Goal: Task Accomplishment & Management: Manage account settings

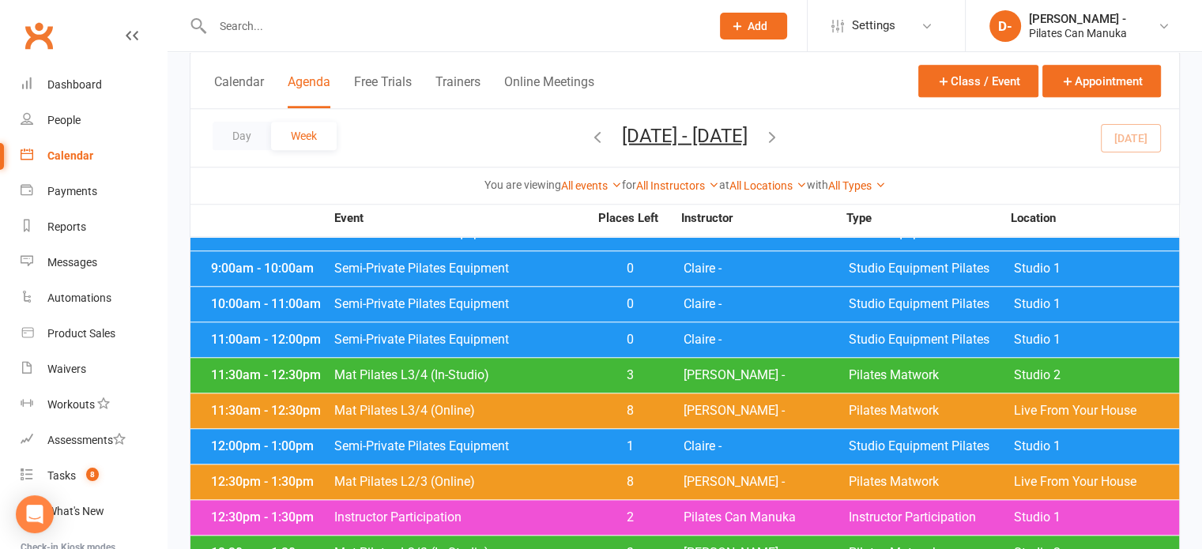
click at [781, 133] on icon "button" at bounding box center [771, 135] width 17 height 17
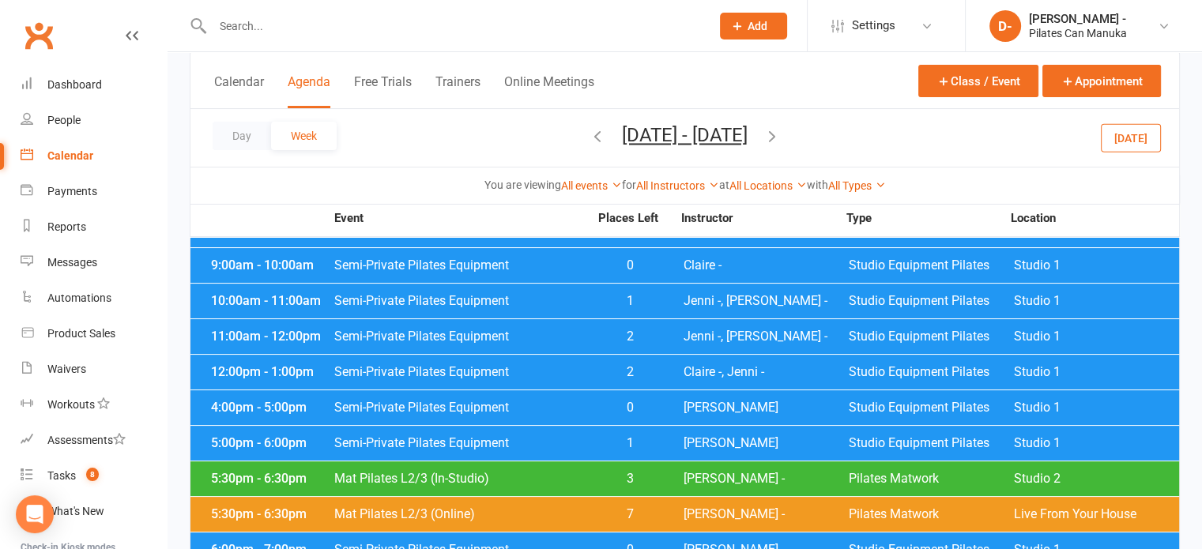
scroll to position [158, 0]
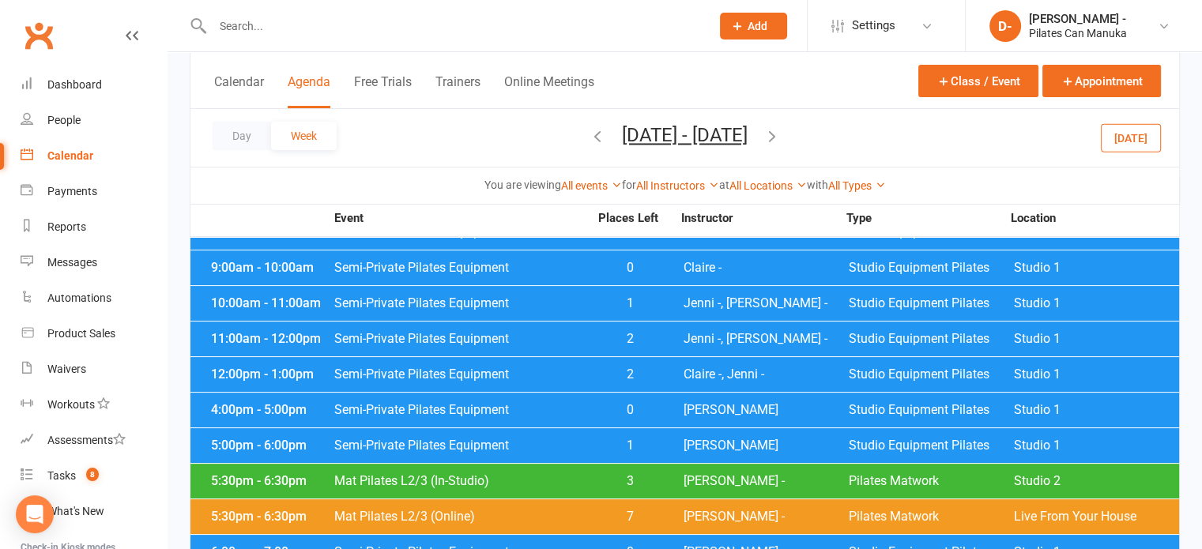
click at [433, 369] on span "Semi-Private Pilates Equipment" at bounding box center [461, 374] width 255 height 13
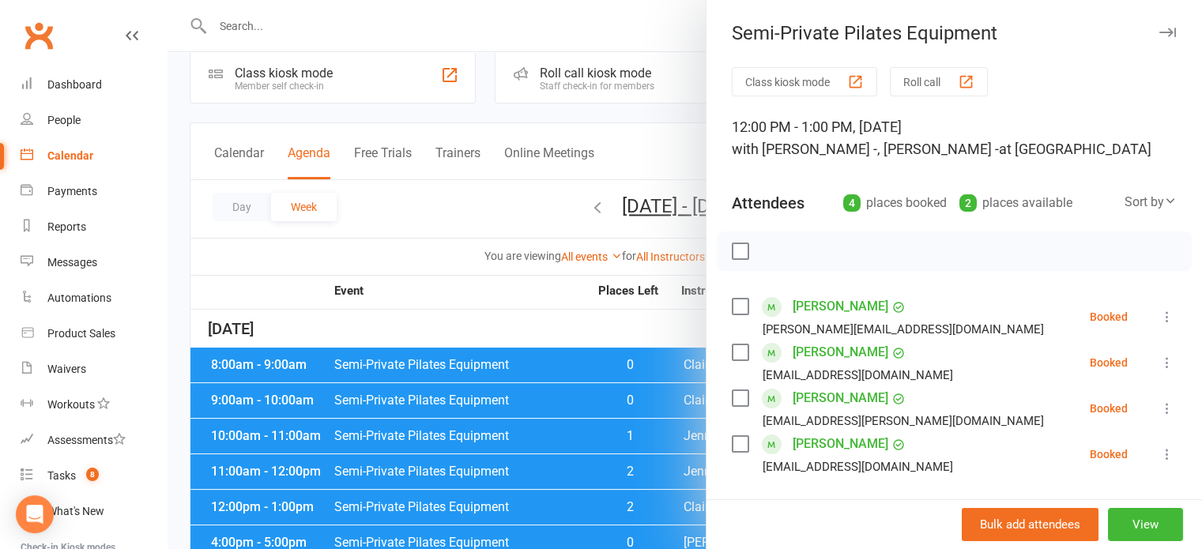
scroll to position [0, 0]
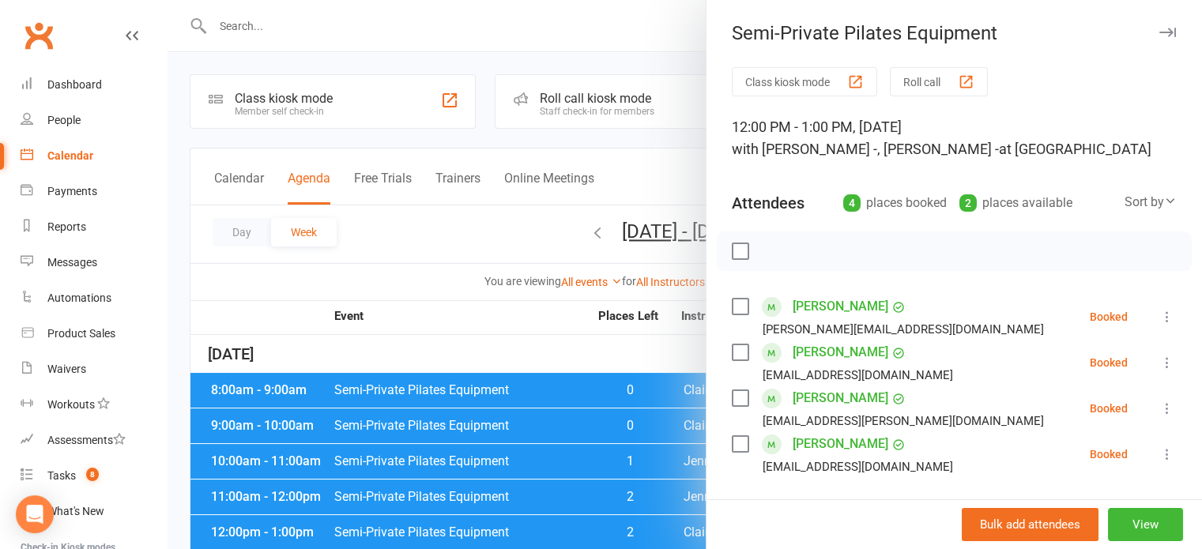
click at [398, 176] on div at bounding box center [685, 274] width 1034 height 549
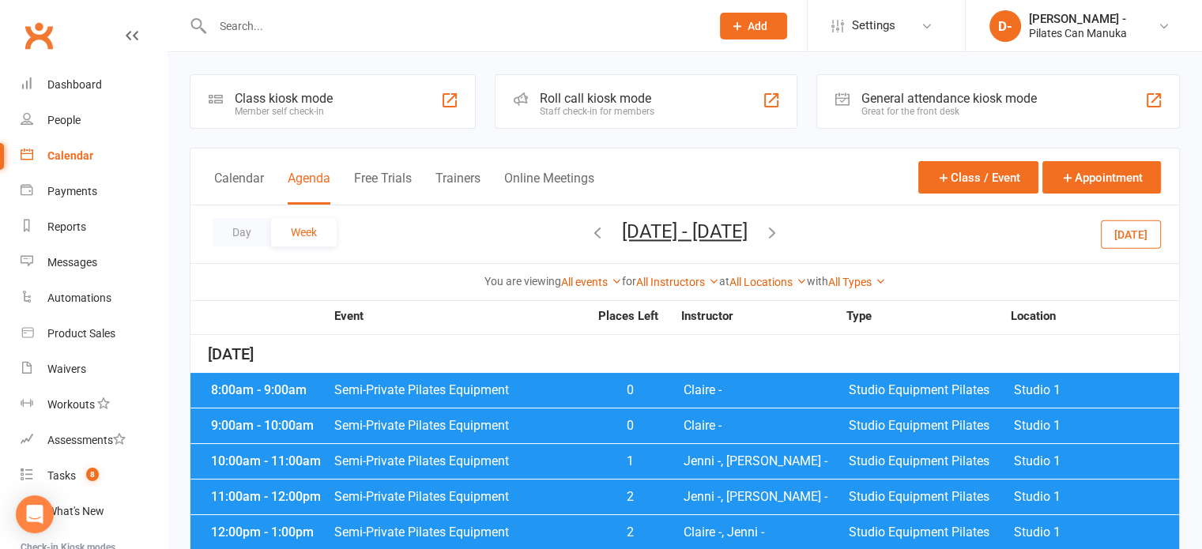
click at [781, 232] on icon "button" at bounding box center [771, 232] width 17 height 17
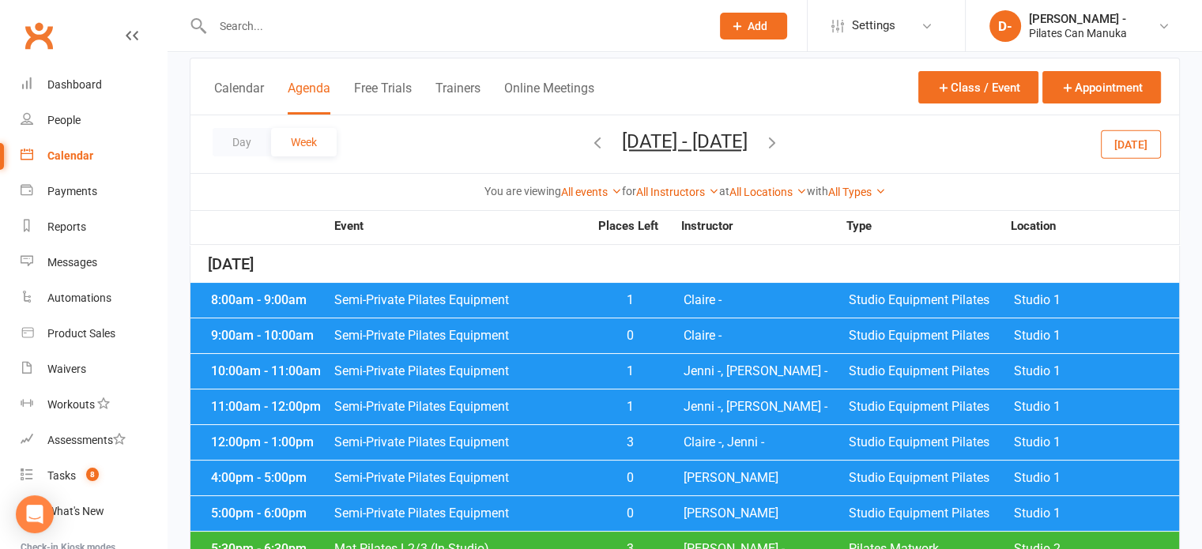
scroll to position [237, 0]
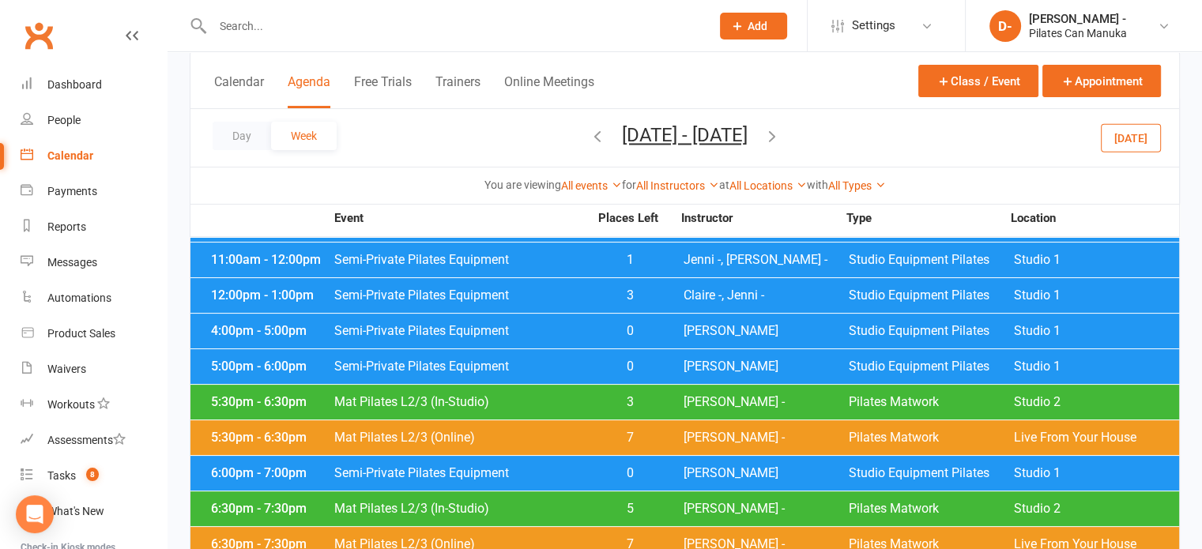
click at [400, 294] on span "Semi-Private Pilates Equipment" at bounding box center [461, 295] width 255 height 13
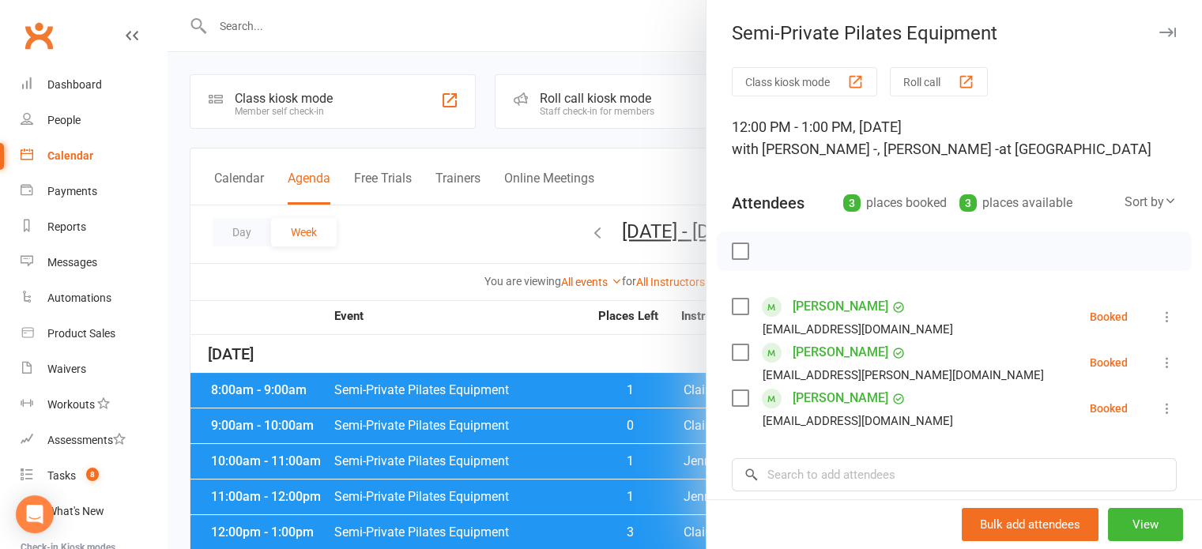
scroll to position [481, 0]
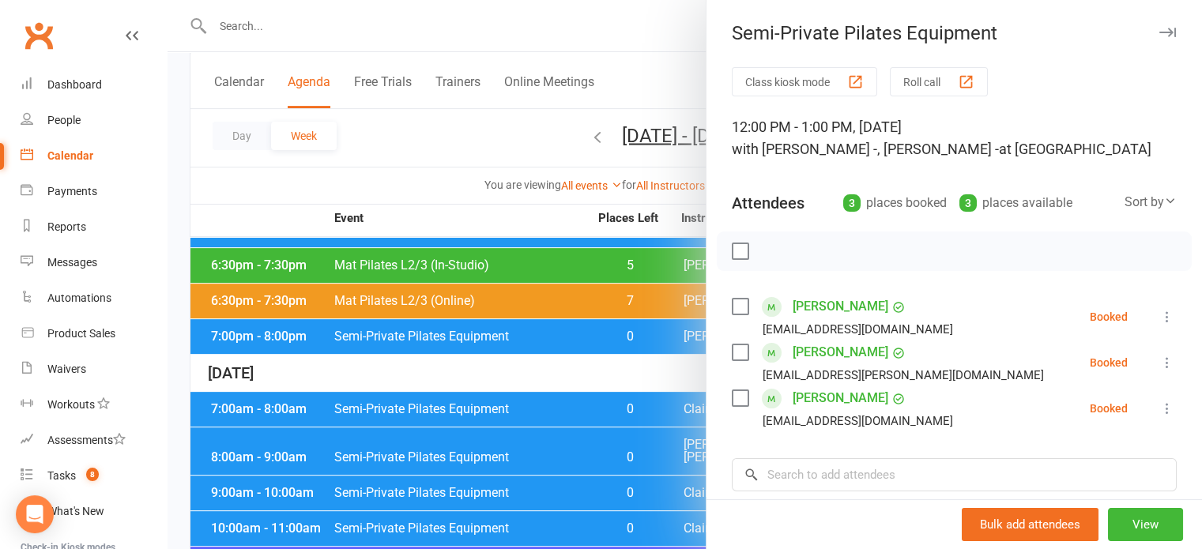
click at [507, 21] on div at bounding box center [685, 274] width 1034 height 549
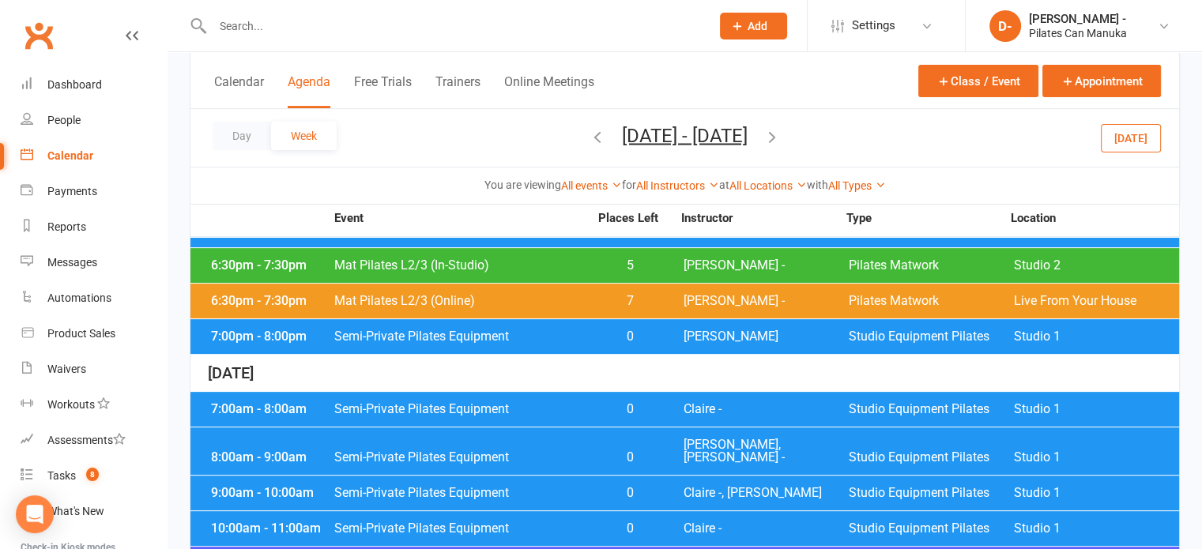
click at [589, 135] on icon "button" at bounding box center [597, 135] width 17 height 17
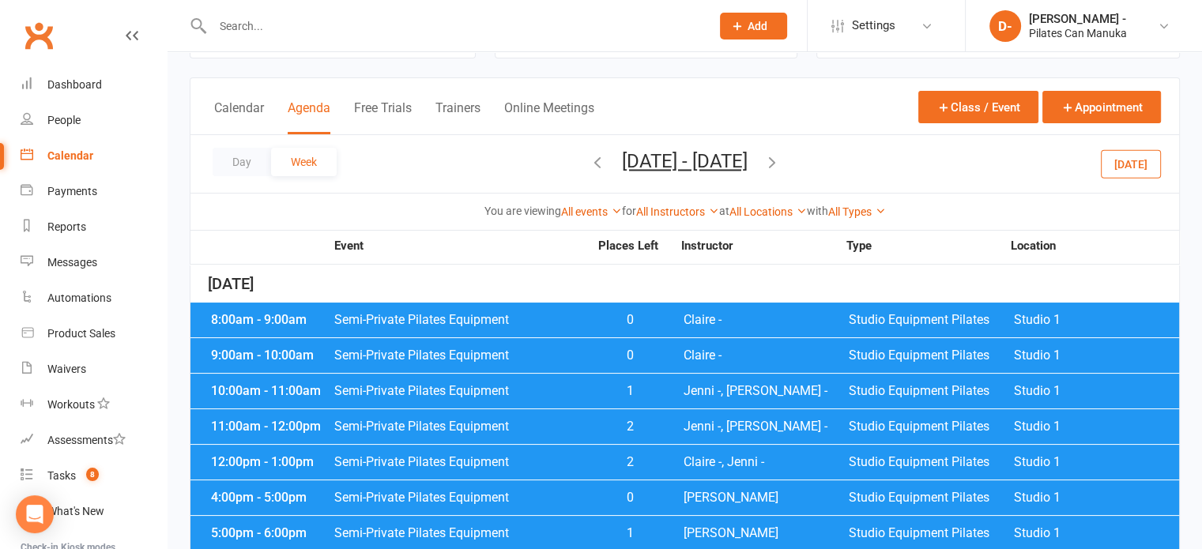
scroll to position [79, 0]
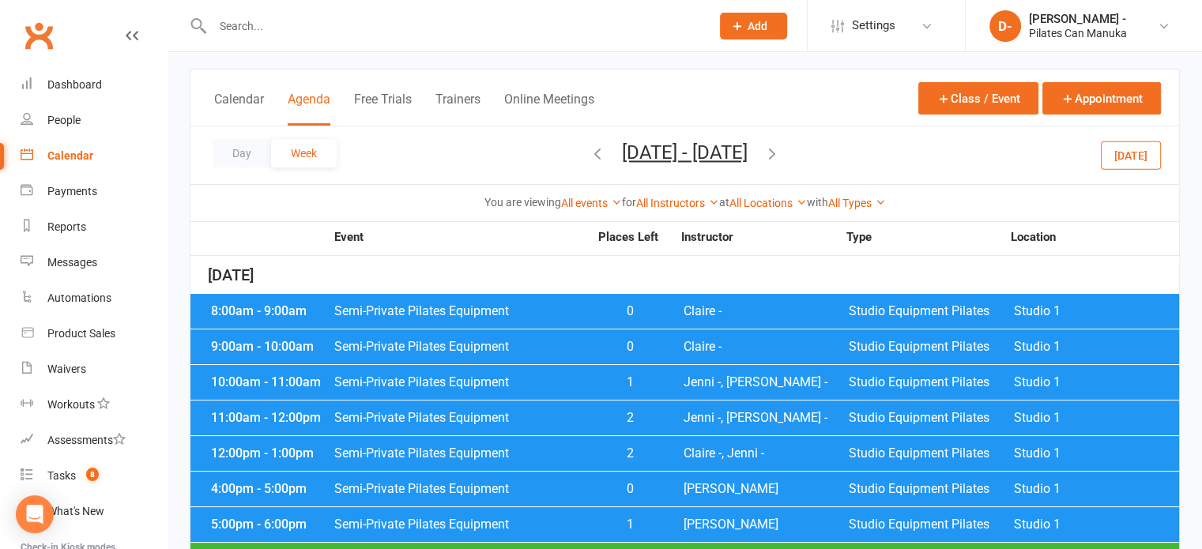
click at [781, 150] on icon "button" at bounding box center [771, 153] width 17 height 17
click at [589, 155] on icon "button" at bounding box center [597, 153] width 17 height 17
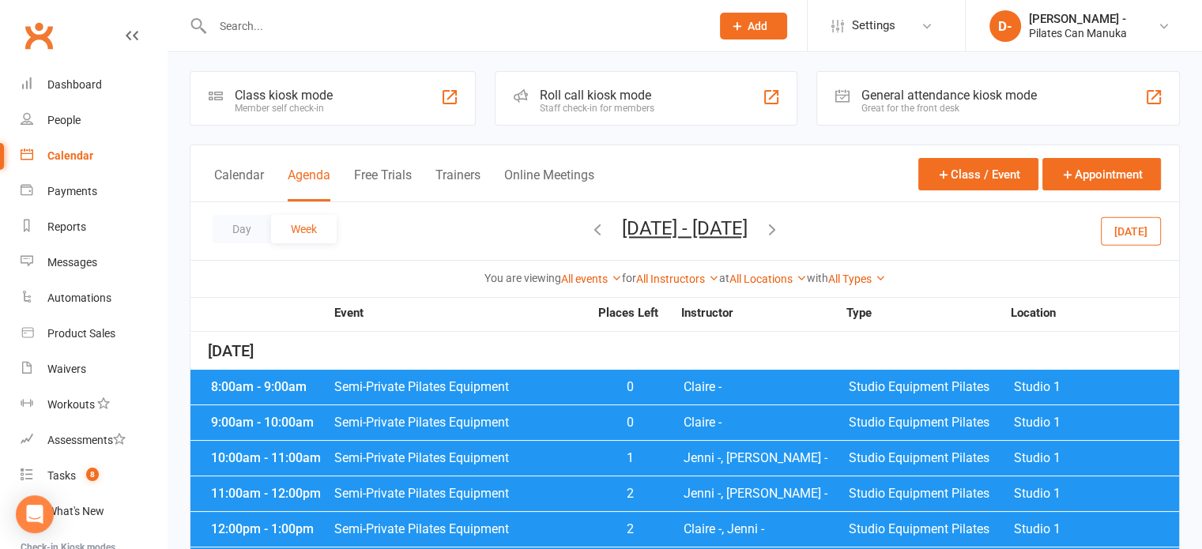
scroll to position [0, 0]
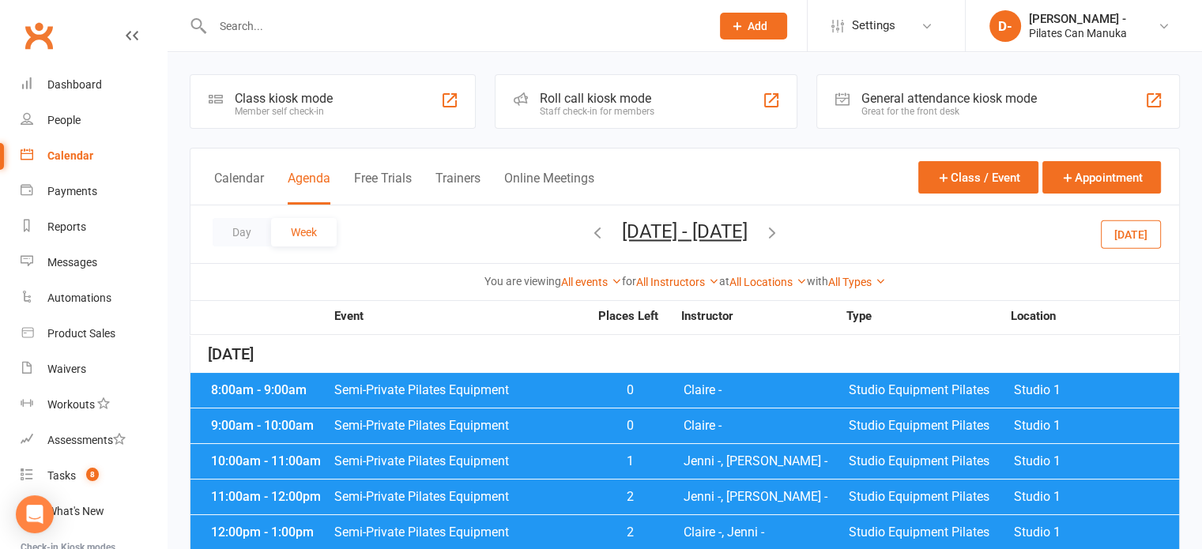
click at [781, 230] on icon "button" at bounding box center [771, 232] width 17 height 17
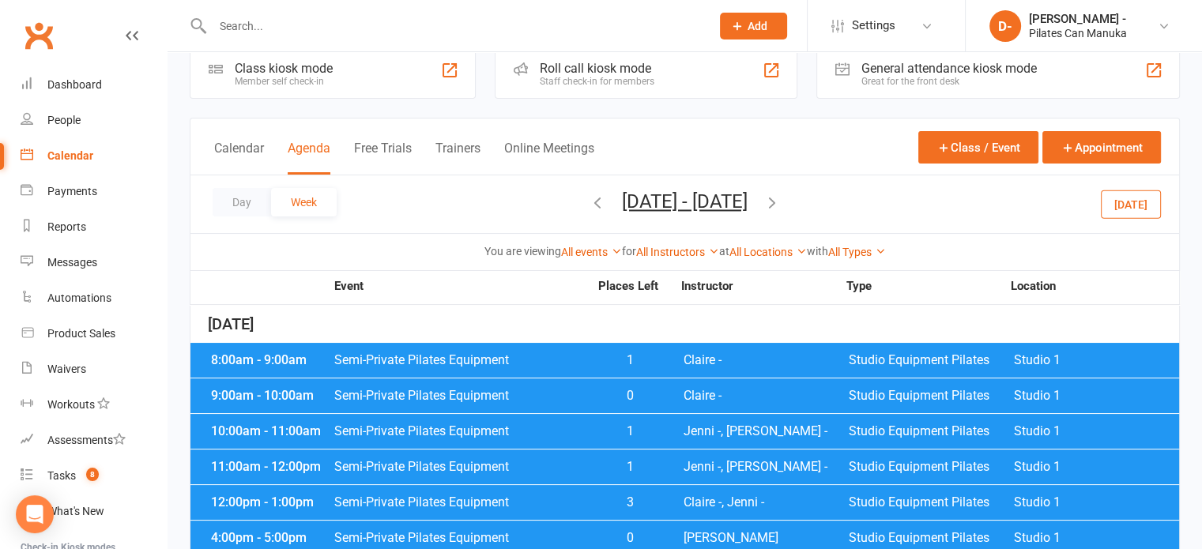
scroll to position [79, 0]
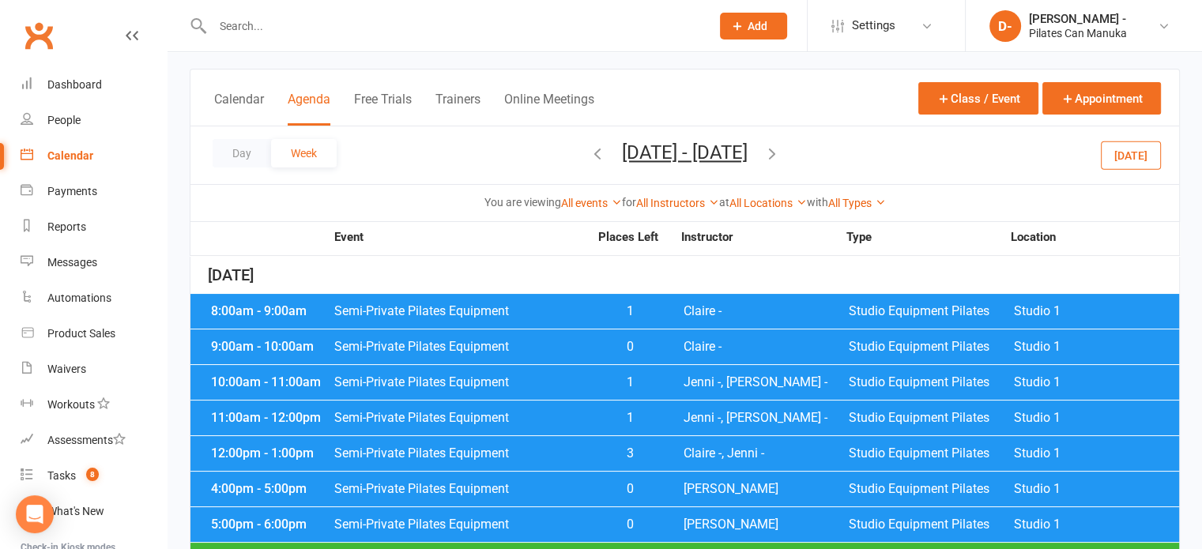
click at [579, 453] on span "Semi-Private Pilates Equipment" at bounding box center [461, 453] width 255 height 13
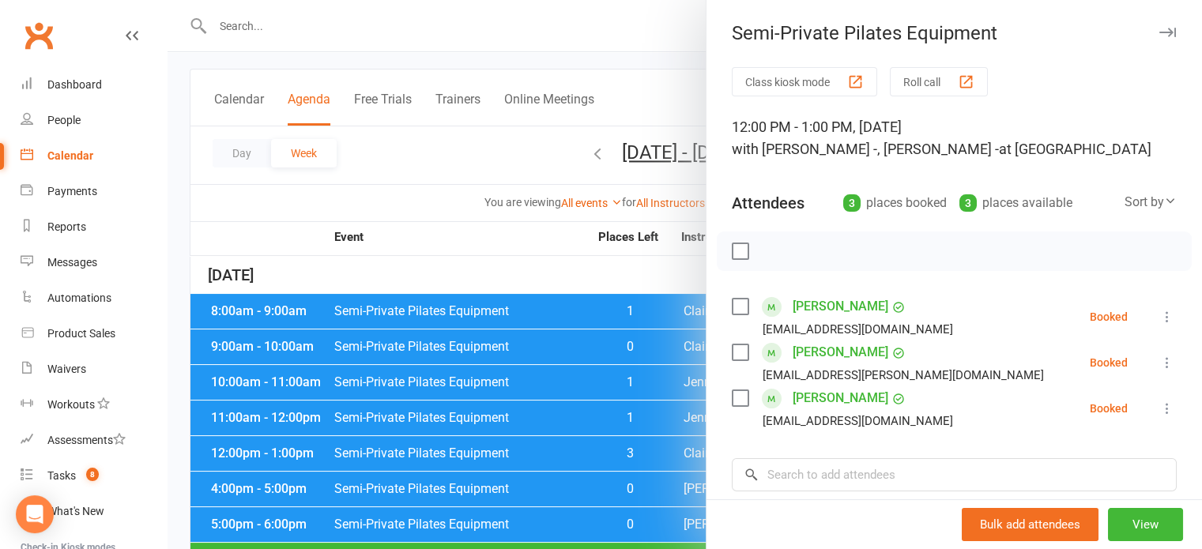
click at [474, 246] on div at bounding box center [685, 274] width 1034 height 549
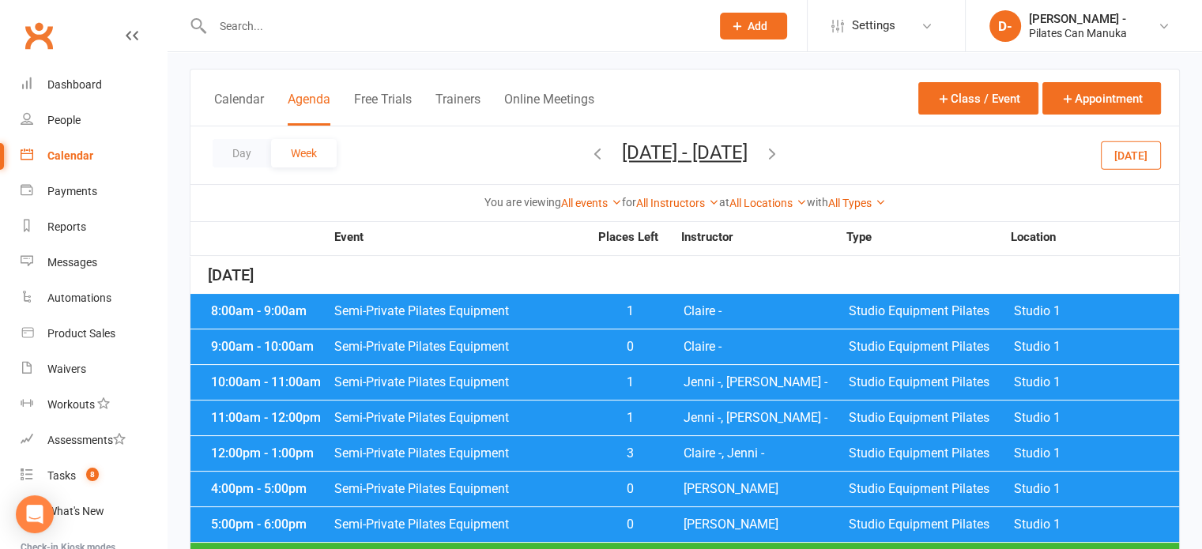
click at [589, 151] on icon "button" at bounding box center [597, 153] width 17 height 17
click at [590, 454] on span "2" at bounding box center [630, 453] width 83 height 13
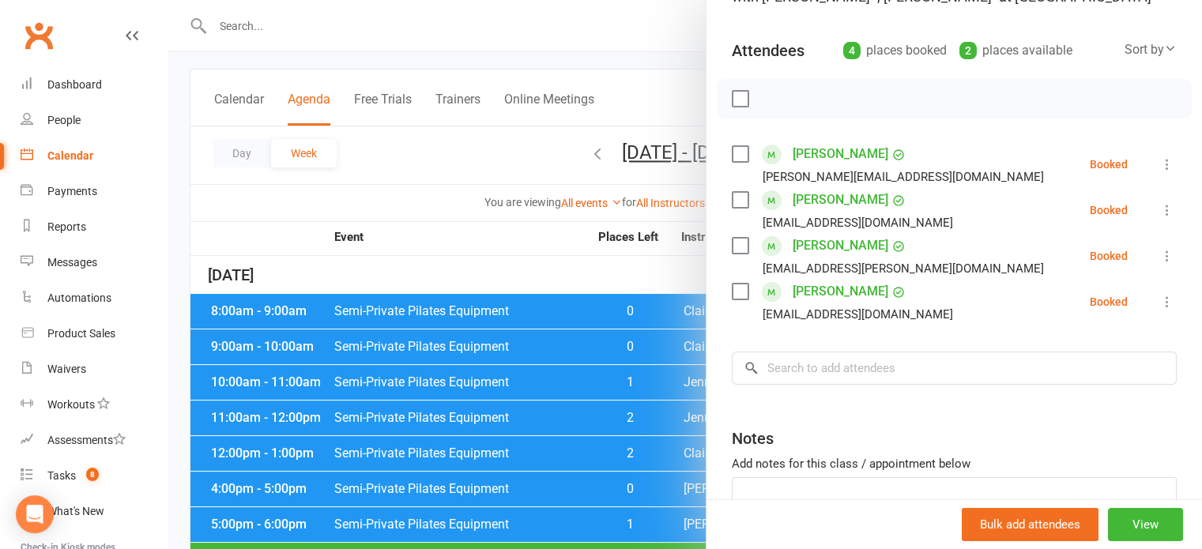
scroll to position [158, 0]
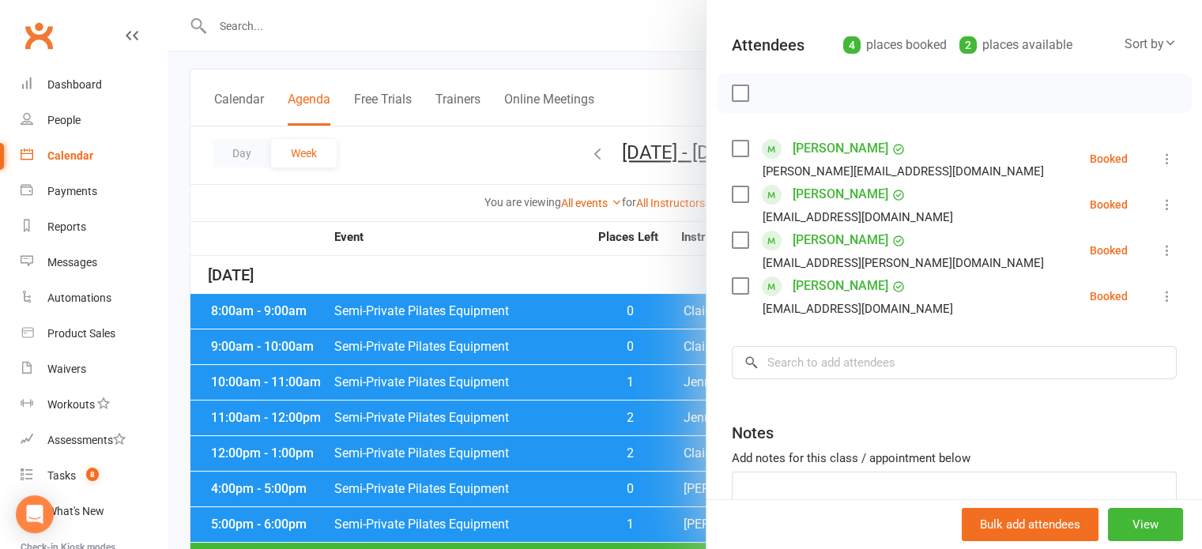
click at [411, 193] on div at bounding box center [685, 274] width 1034 height 549
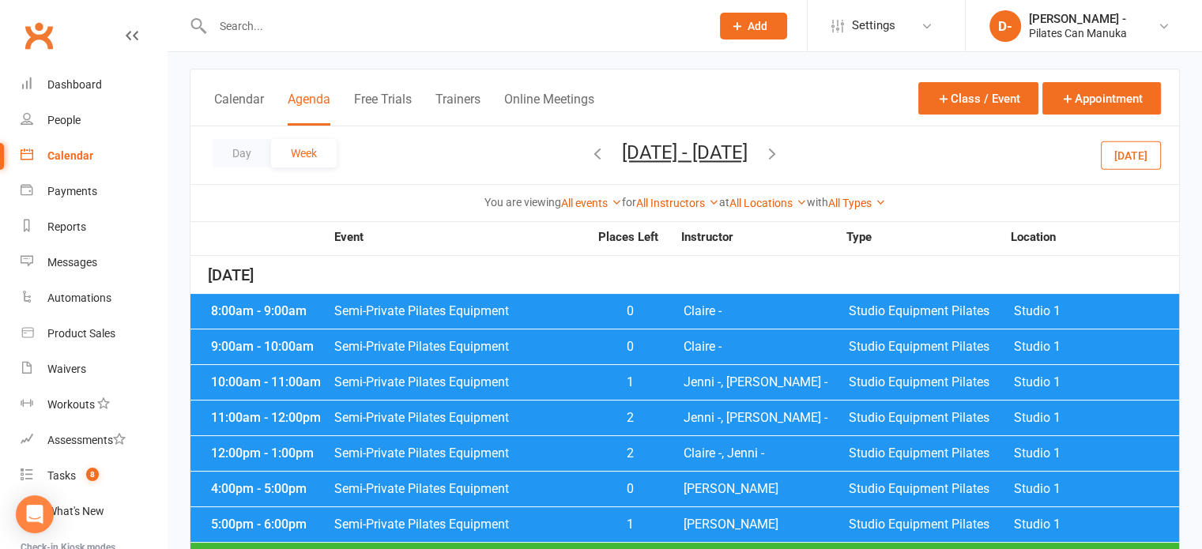
scroll to position [560, 0]
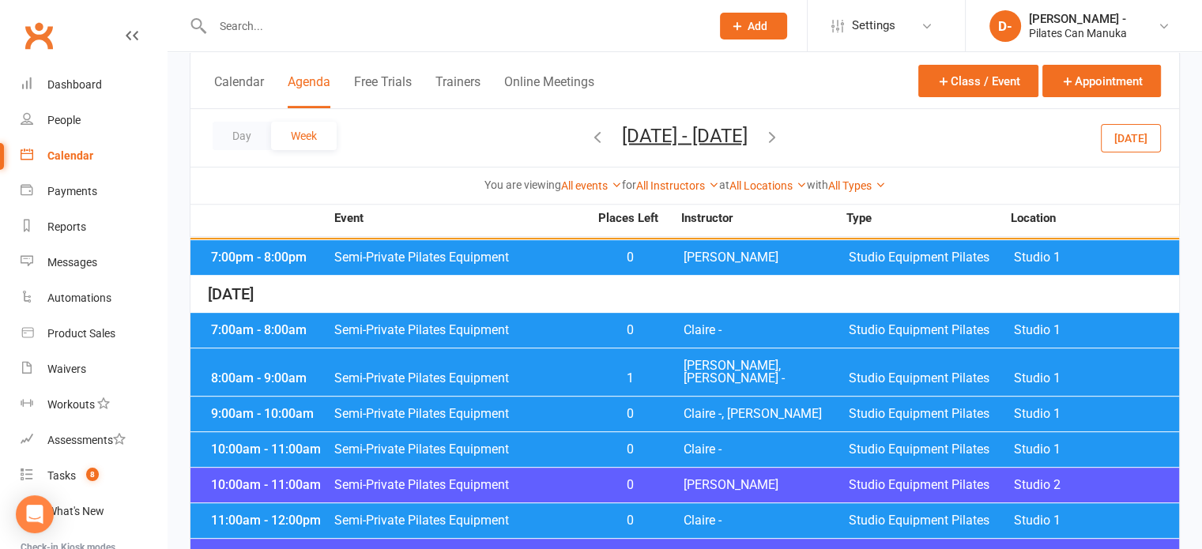
click at [795, 82] on div "Calendar Agenda Free Trials Trainers Online Meetings Class / Event Appointment" at bounding box center [684, 80] width 989 height 57
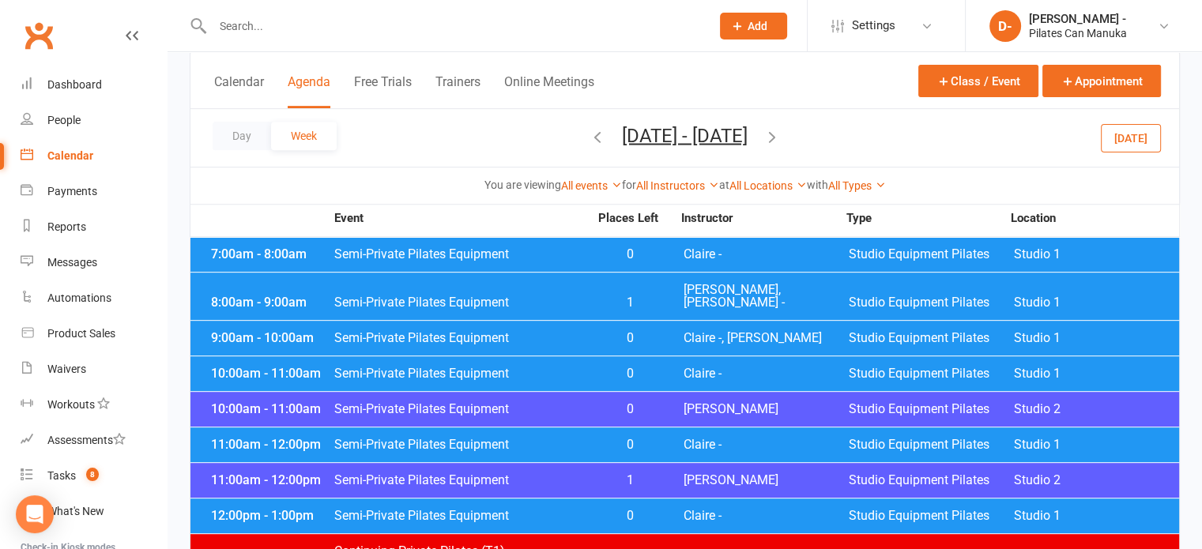
scroll to position [639, 0]
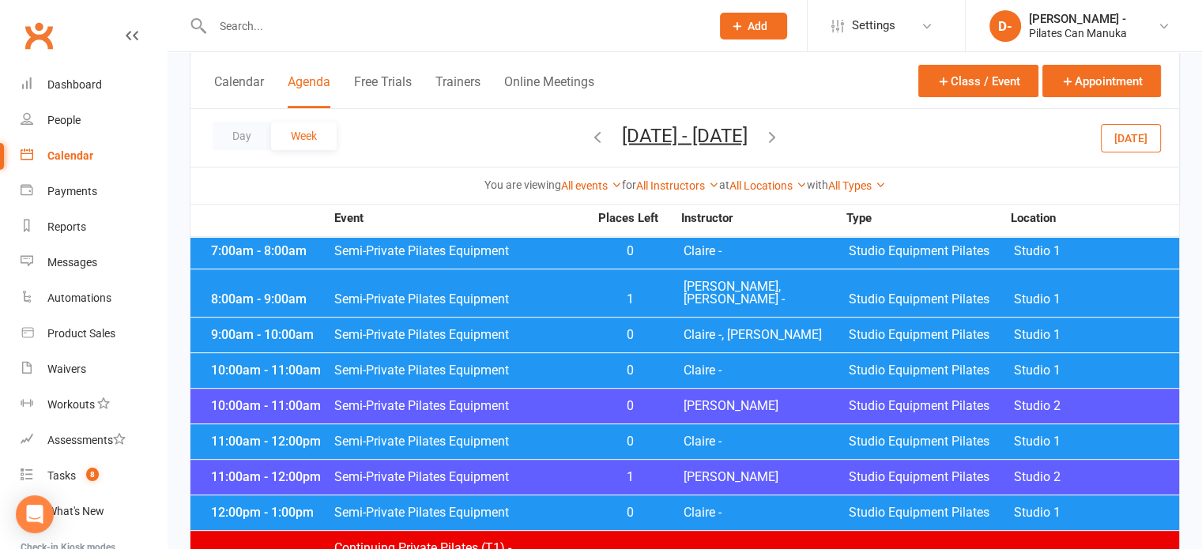
click at [561, 507] on span "Semi-Private Pilates Equipment" at bounding box center [461, 513] width 255 height 13
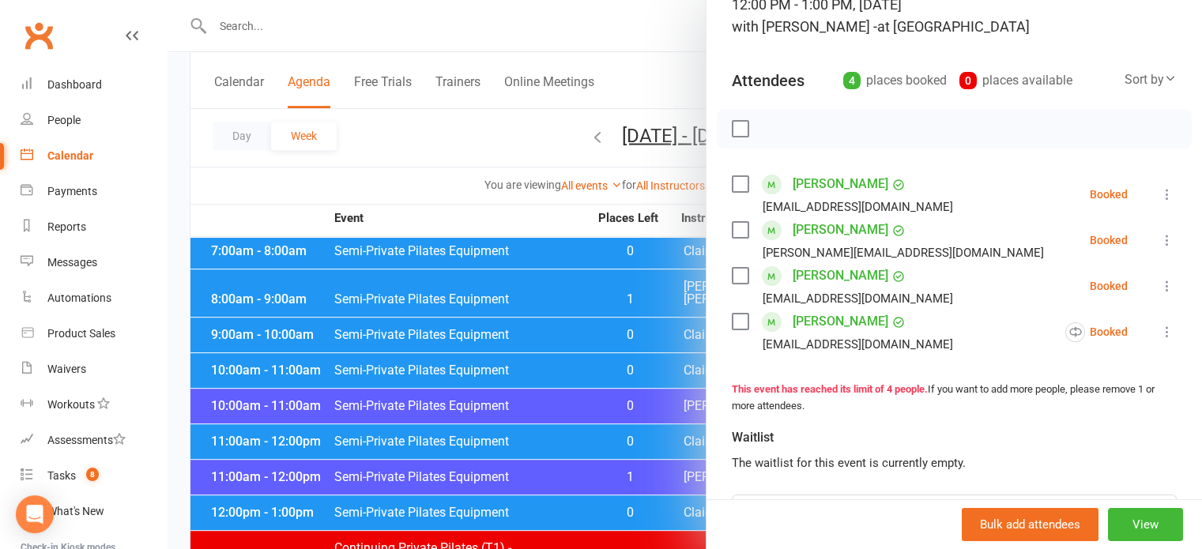
scroll to position [158, 0]
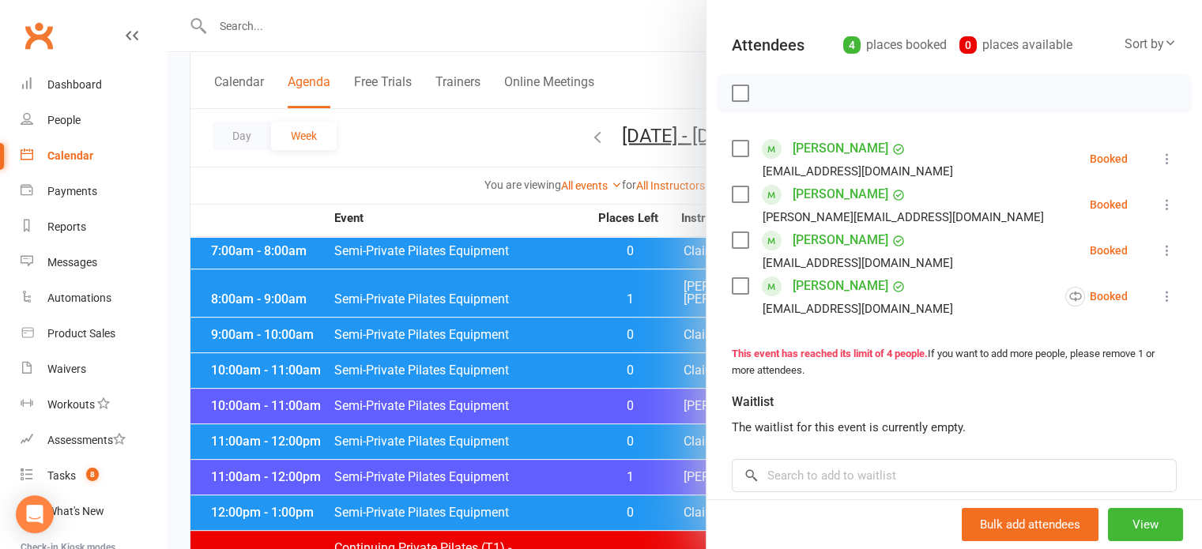
click at [560, 502] on div at bounding box center [685, 274] width 1034 height 549
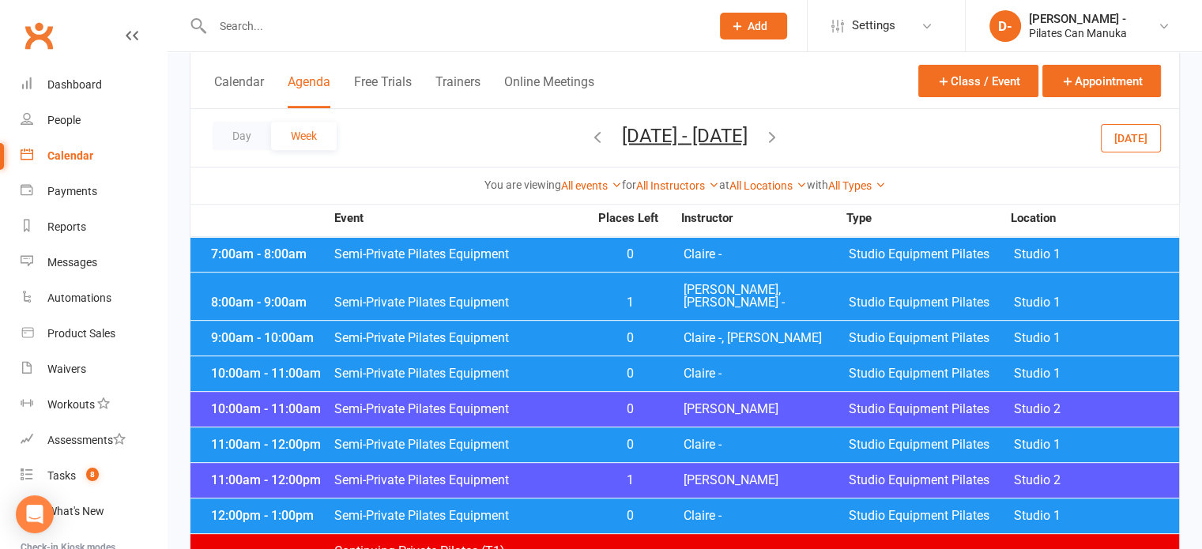
scroll to position [639, 0]
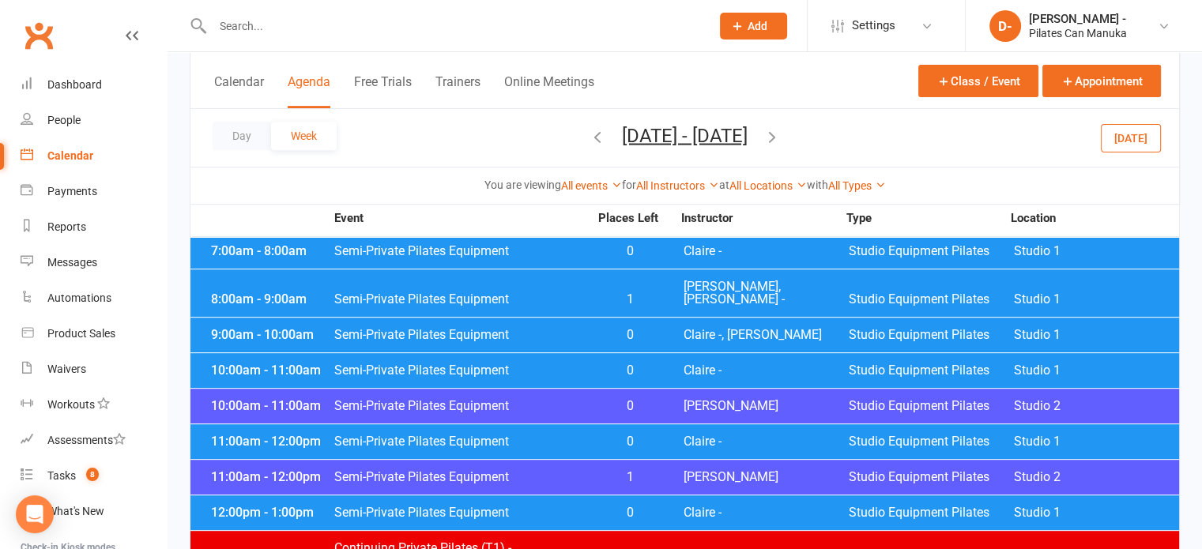
click at [552, 471] on span "Semi-Private Pilates Equipment" at bounding box center [461, 477] width 255 height 13
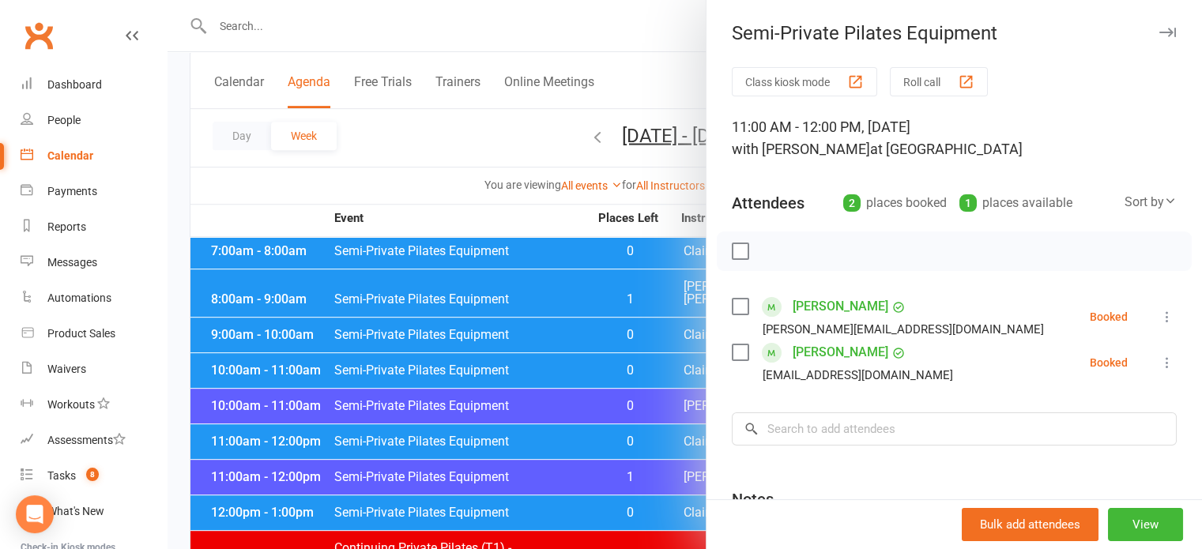
click at [479, 134] on div at bounding box center [685, 274] width 1034 height 549
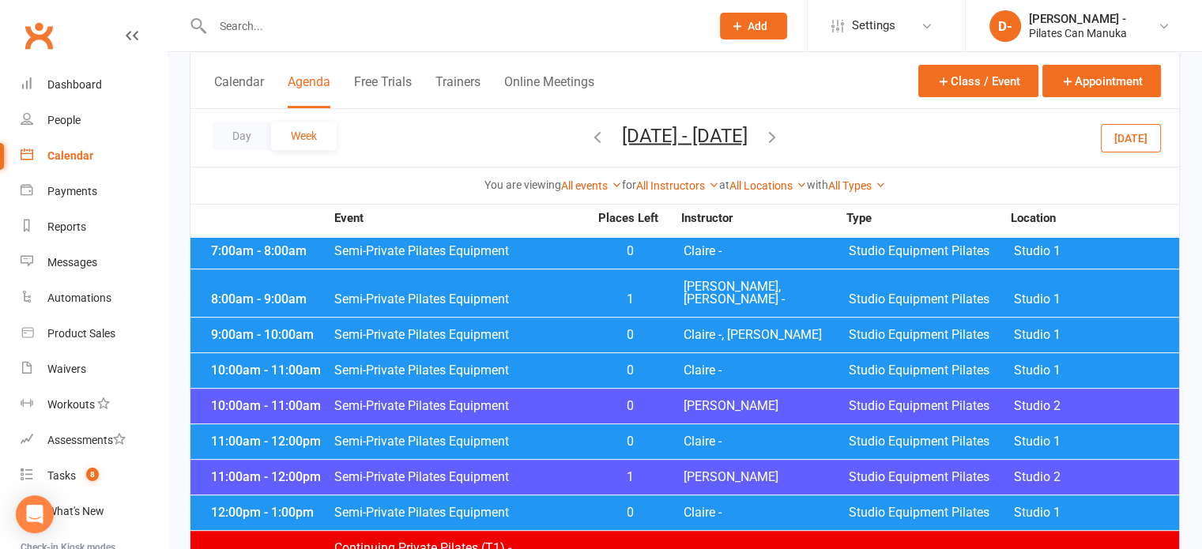
click at [577, 507] on span "Semi-Private Pilates Equipment" at bounding box center [461, 513] width 255 height 13
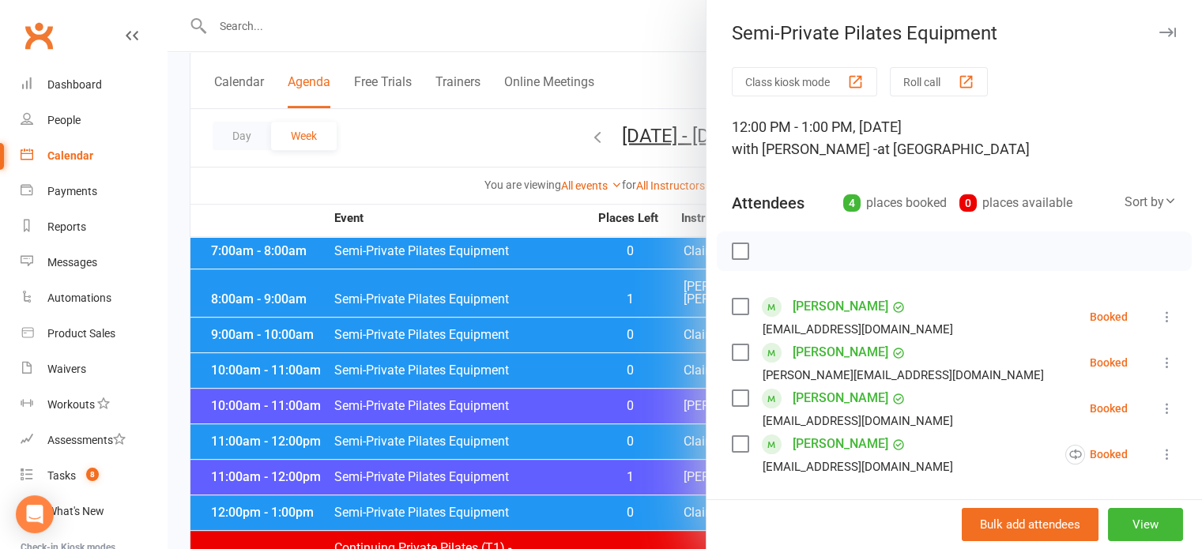
click at [399, 126] on div at bounding box center [685, 274] width 1034 height 549
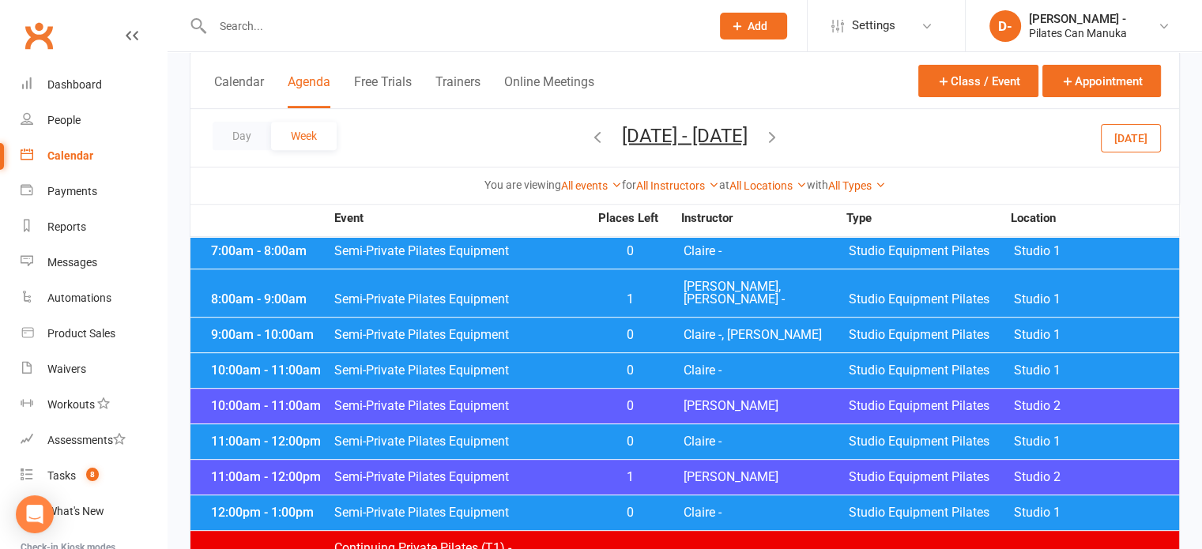
click at [781, 130] on icon "button" at bounding box center [771, 135] width 17 height 17
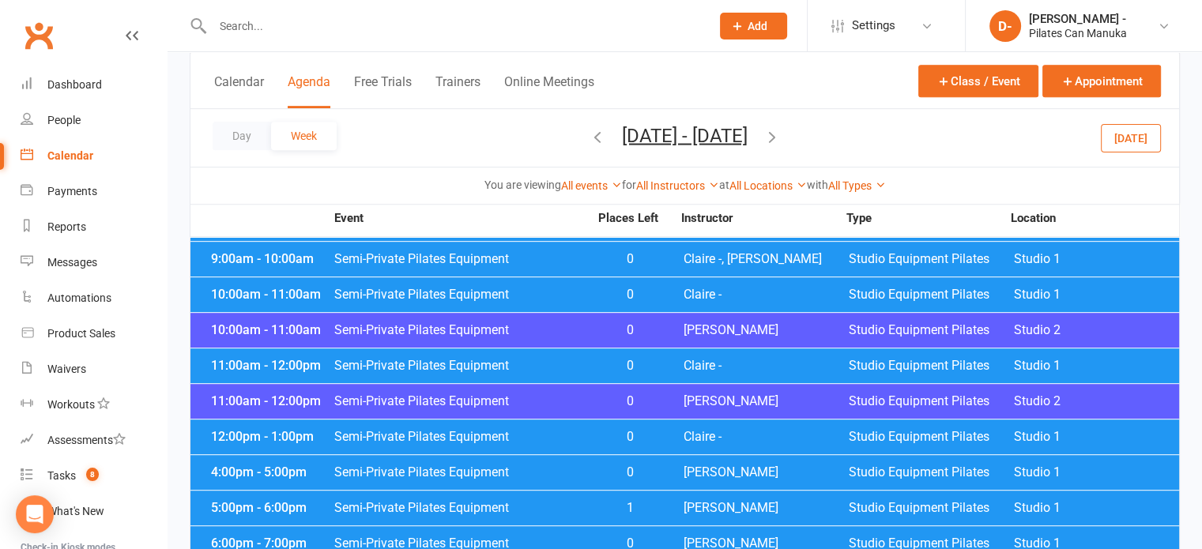
scroll to position [718, 0]
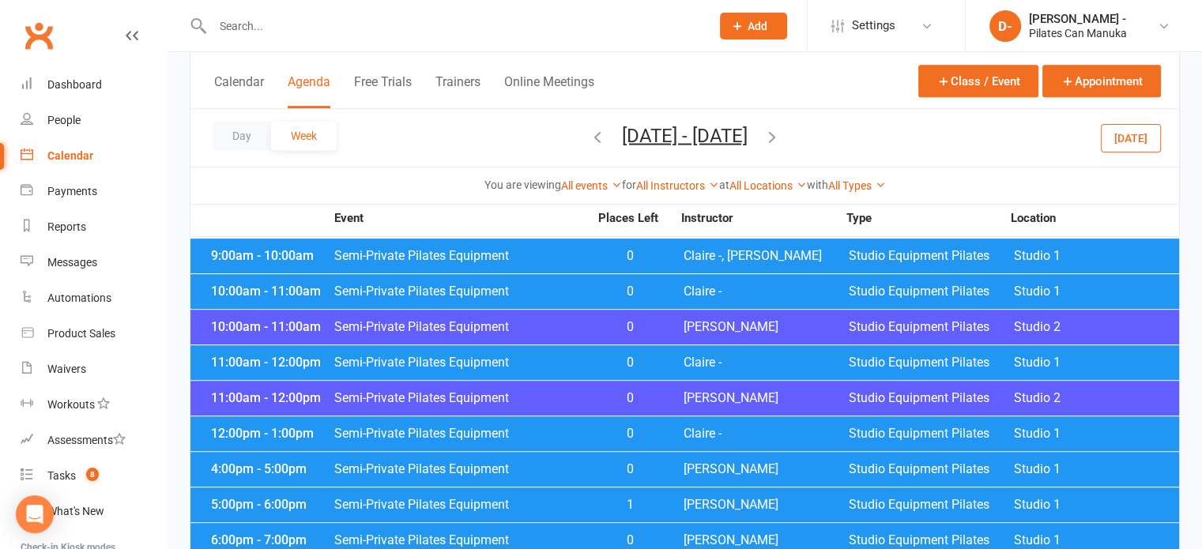
click at [533, 428] on span "Semi-Private Pilates Equipment" at bounding box center [461, 434] width 255 height 13
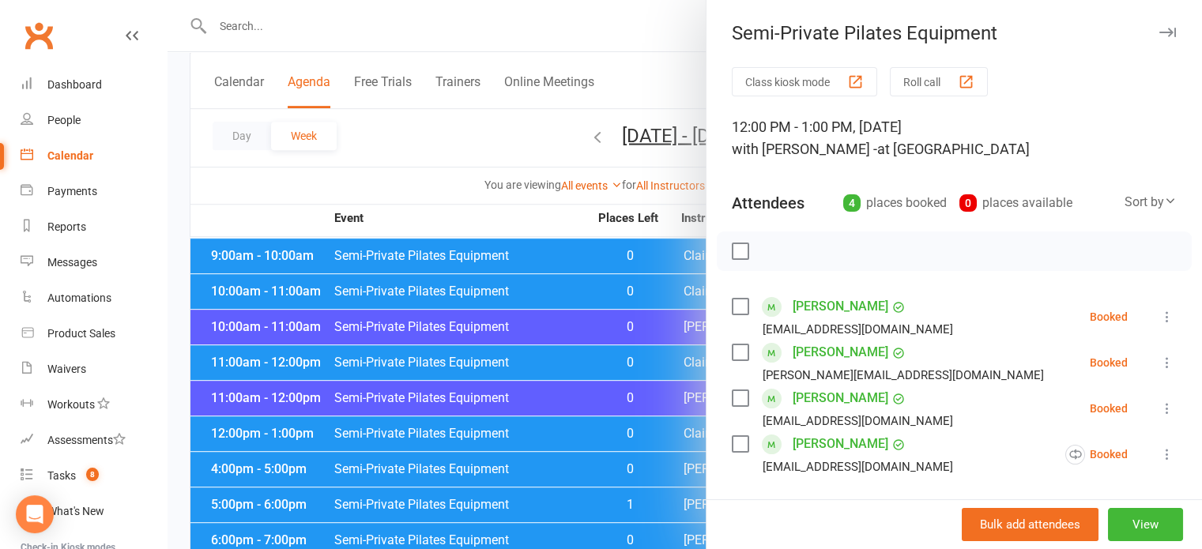
click at [435, 132] on div at bounding box center [685, 274] width 1034 height 549
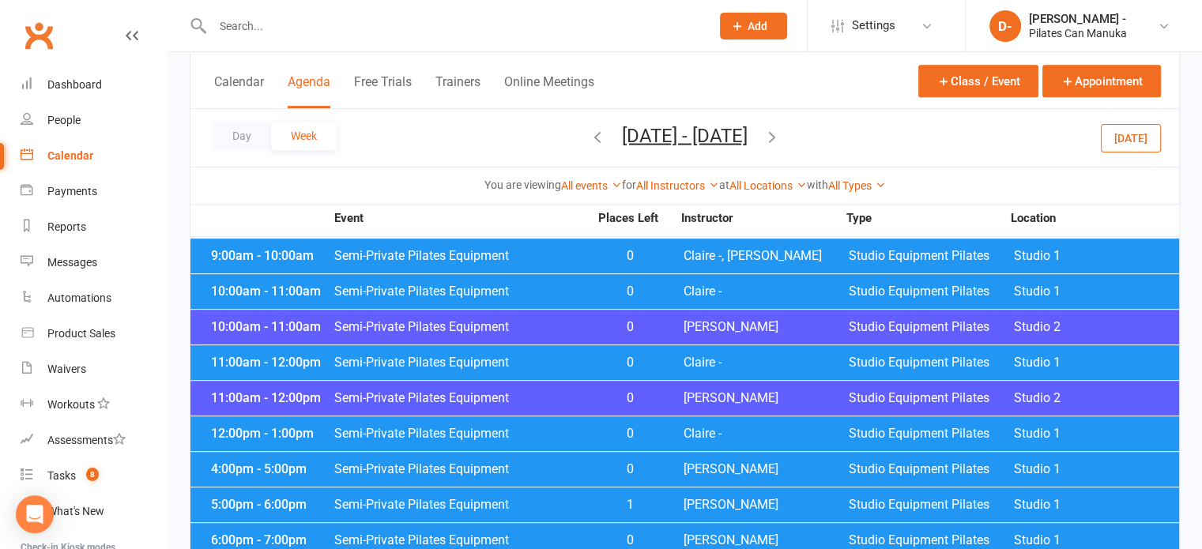
click at [601, 392] on span "0" at bounding box center [630, 398] width 83 height 13
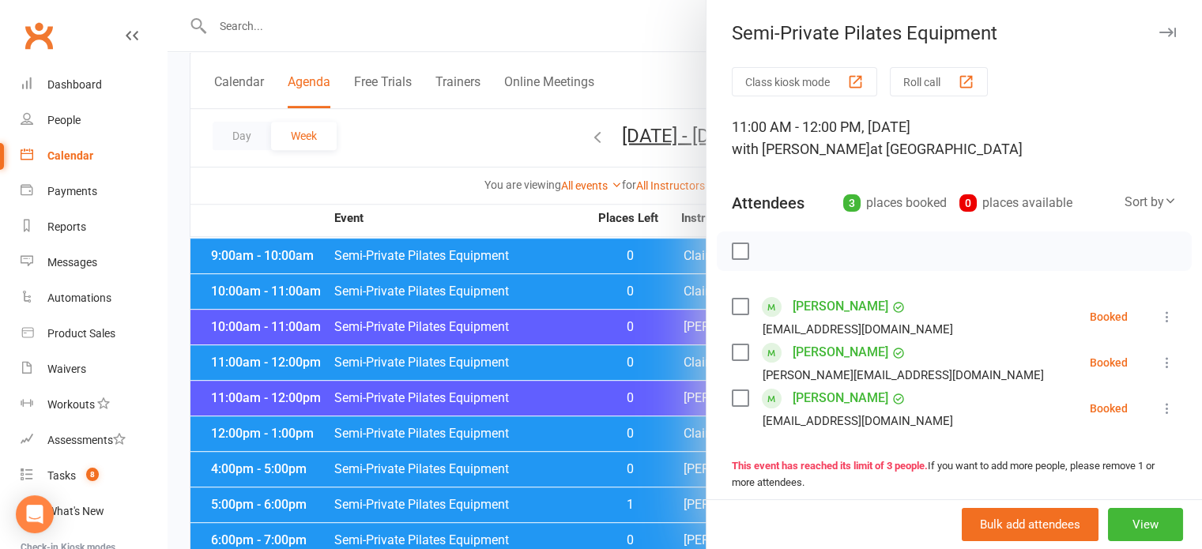
click at [443, 119] on div at bounding box center [685, 274] width 1034 height 549
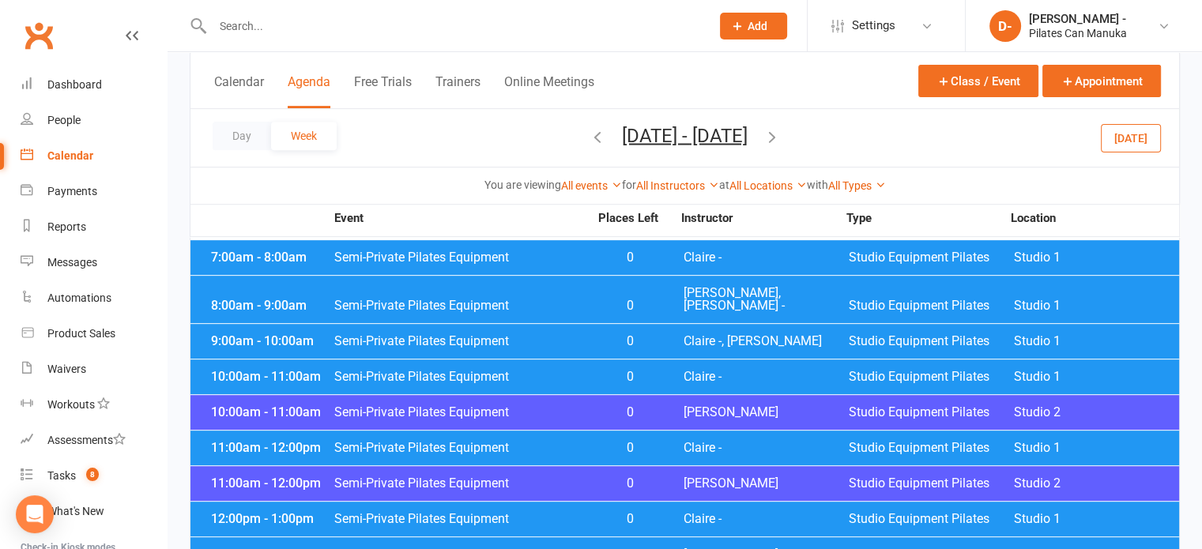
scroll to position [639, 0]
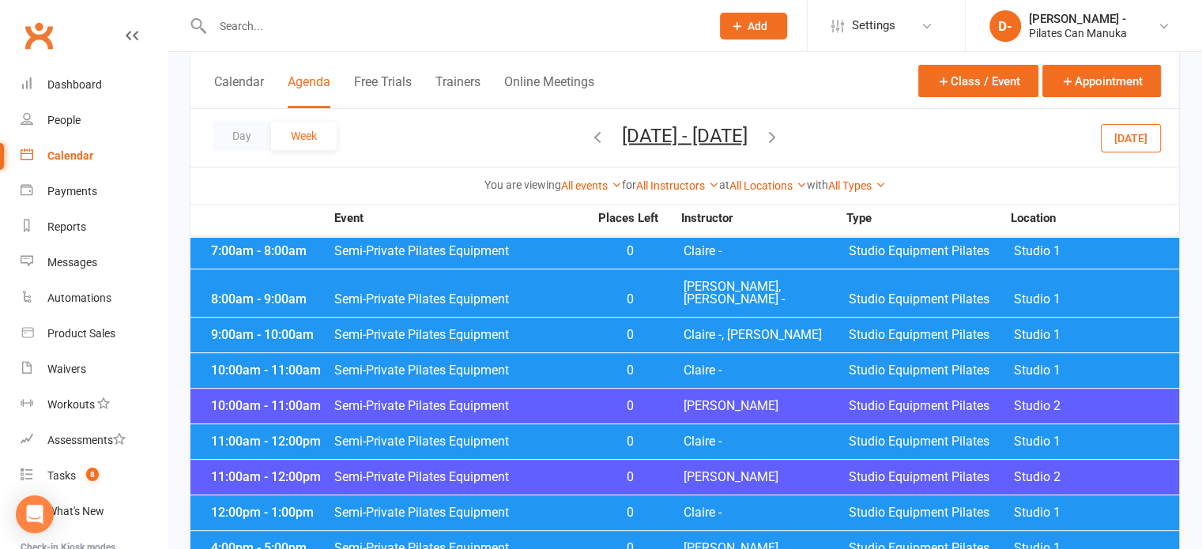
click at [571, 507] on span "Semi-Private Pilates Equipment" at bounding box center [461, 513] width 255 height 13
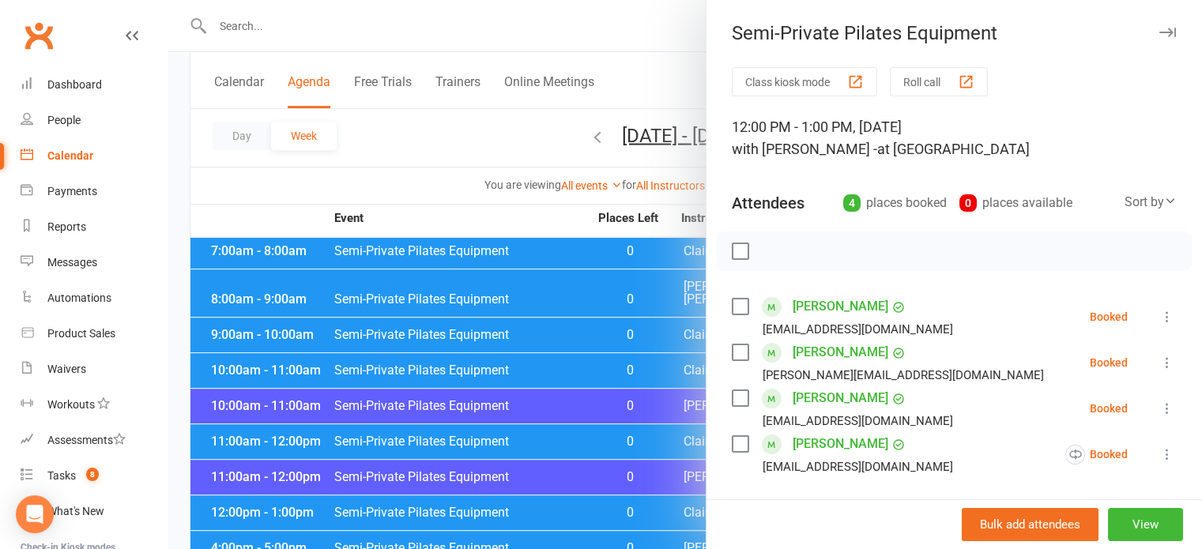
click at [466, 119] on div at bounding box center [685, 274] width 1034 height 549
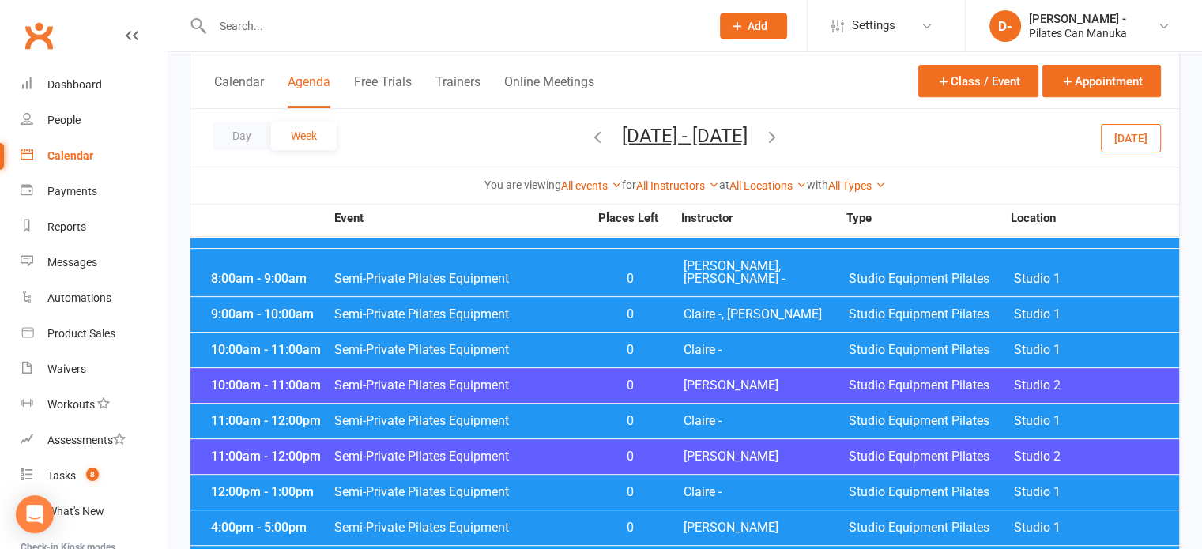
scroll to position [718, 0]
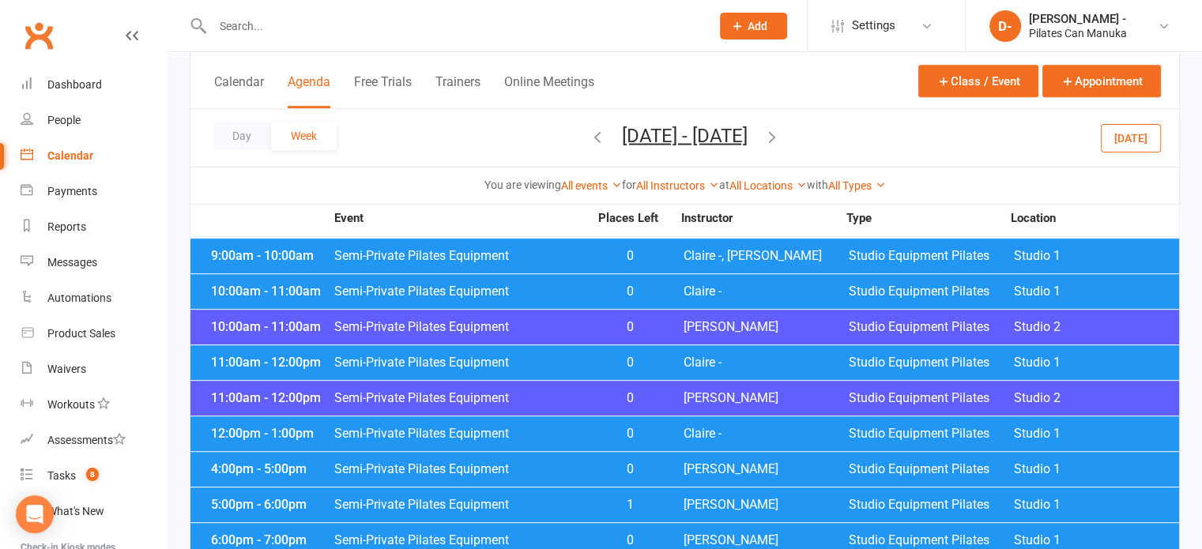
click at [589, 130] on icon "button" at bounding box center [597, 135] width 17 height 17
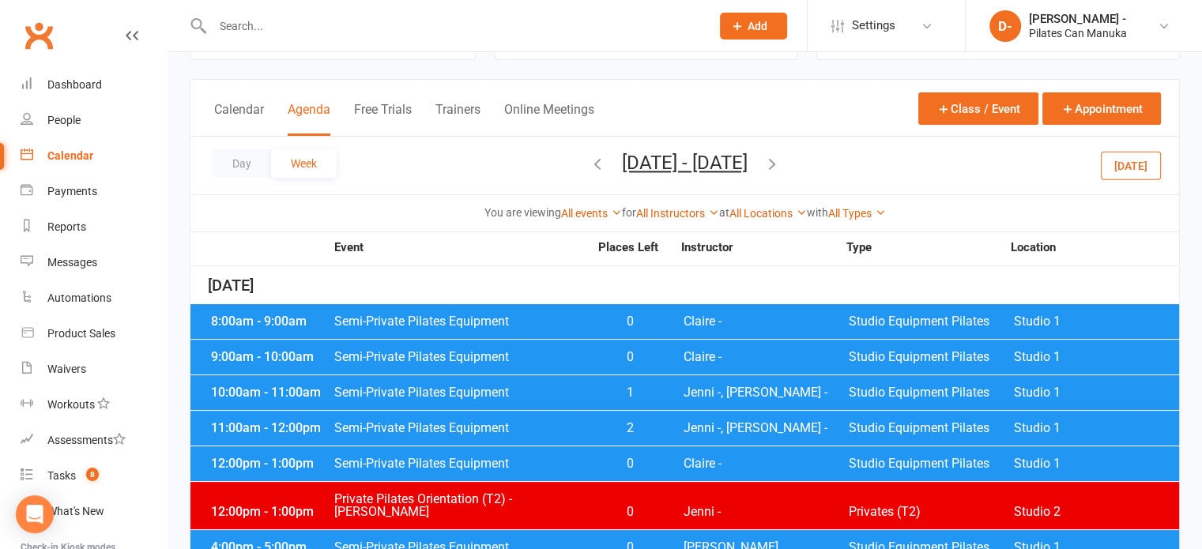
scroll to position [6, 0]
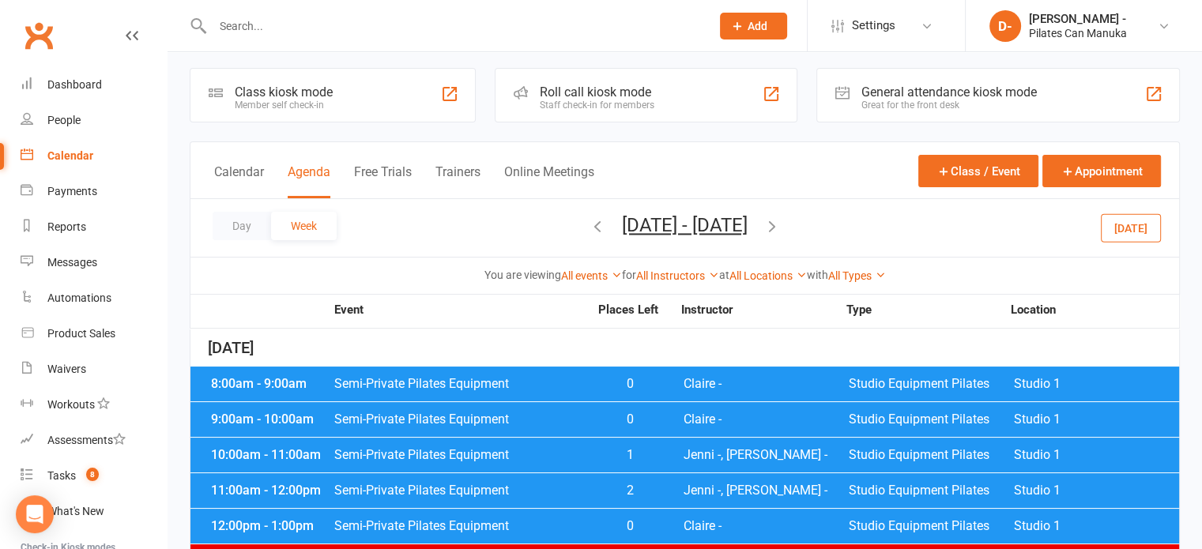
click at [589, 224] on icon "button" at bounding box center [597, 225] width 17 height 17
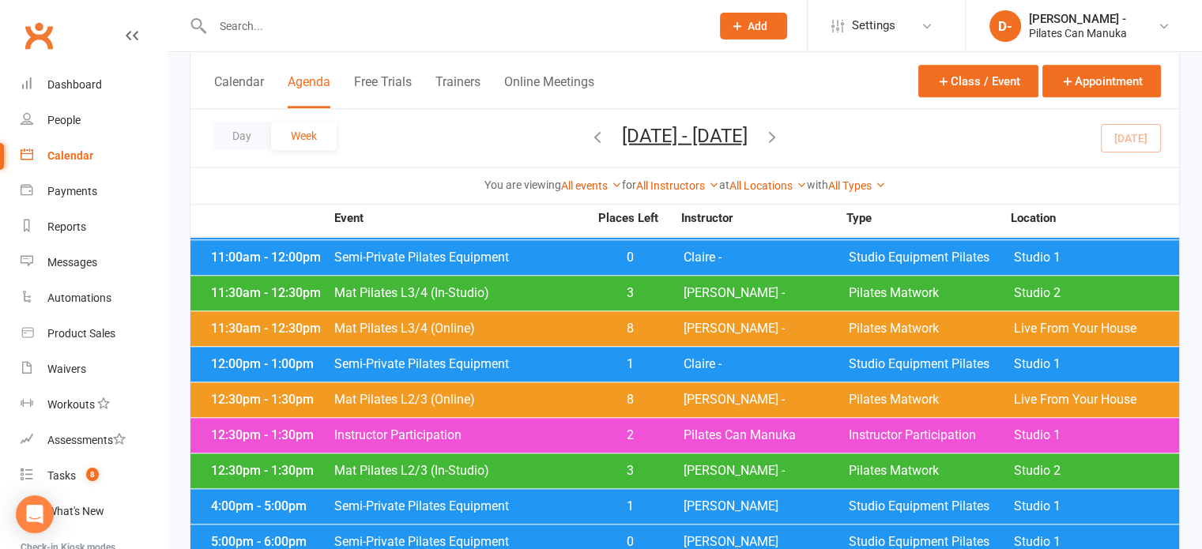
scroll to position [1508, 0]
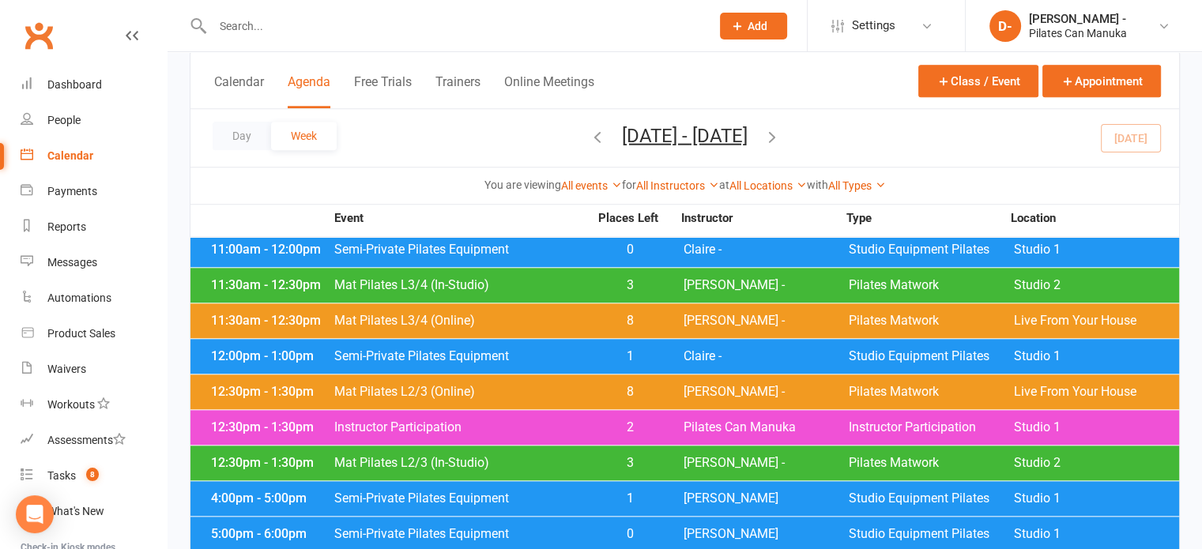
click at [417, 350] on span "Semi-Private Pilates Equipment" at bounding box center [461, 356] width 255 height 13
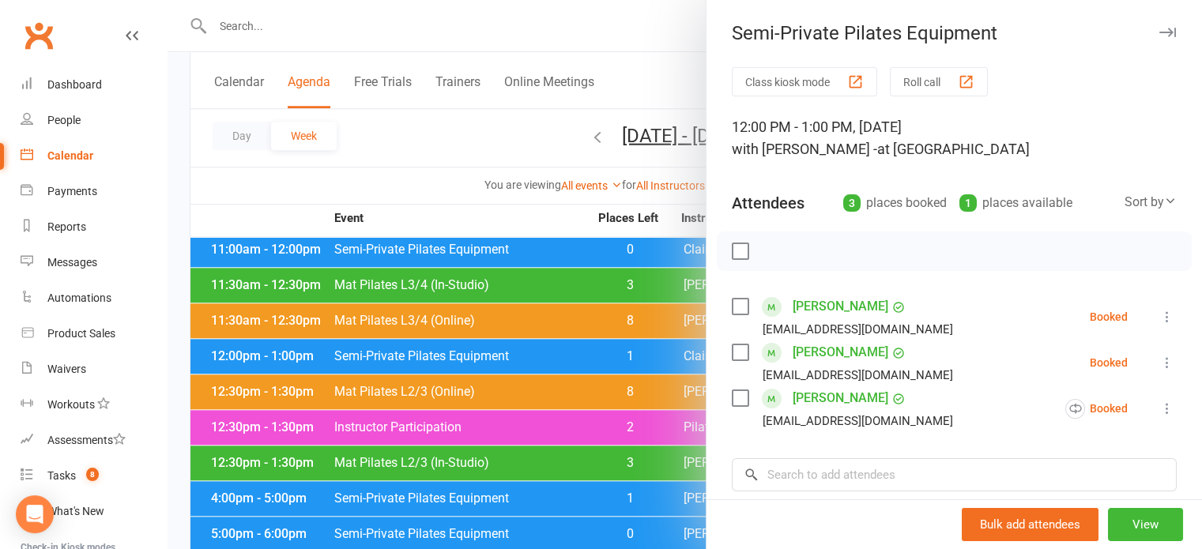
click at [816, 306] on link "[PERSON_NAME]" at bounding box center [841, 306] width 96 height 25
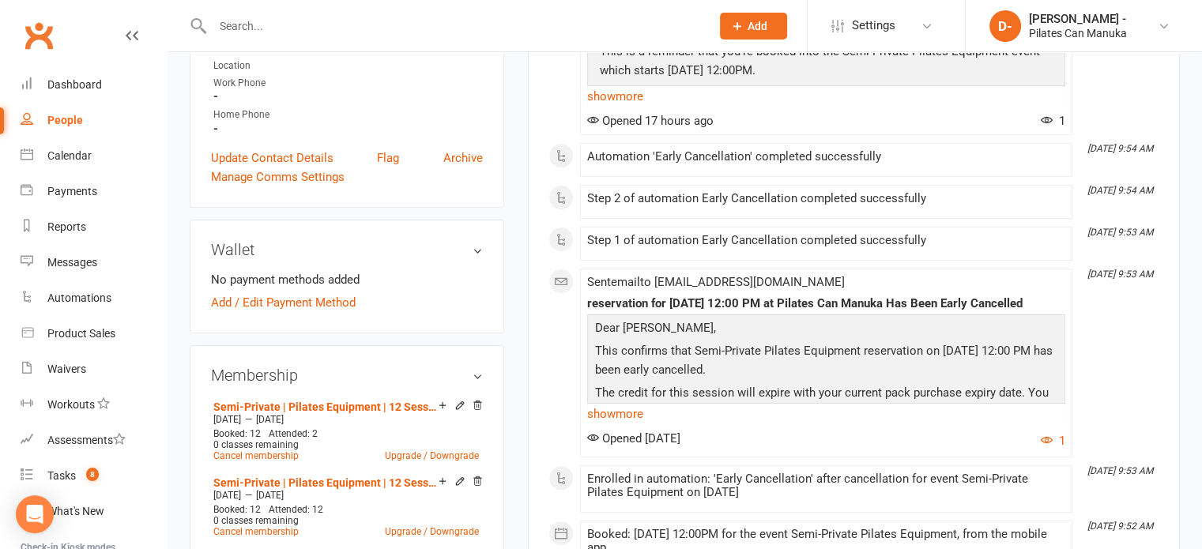
scroll to position [395, 0]
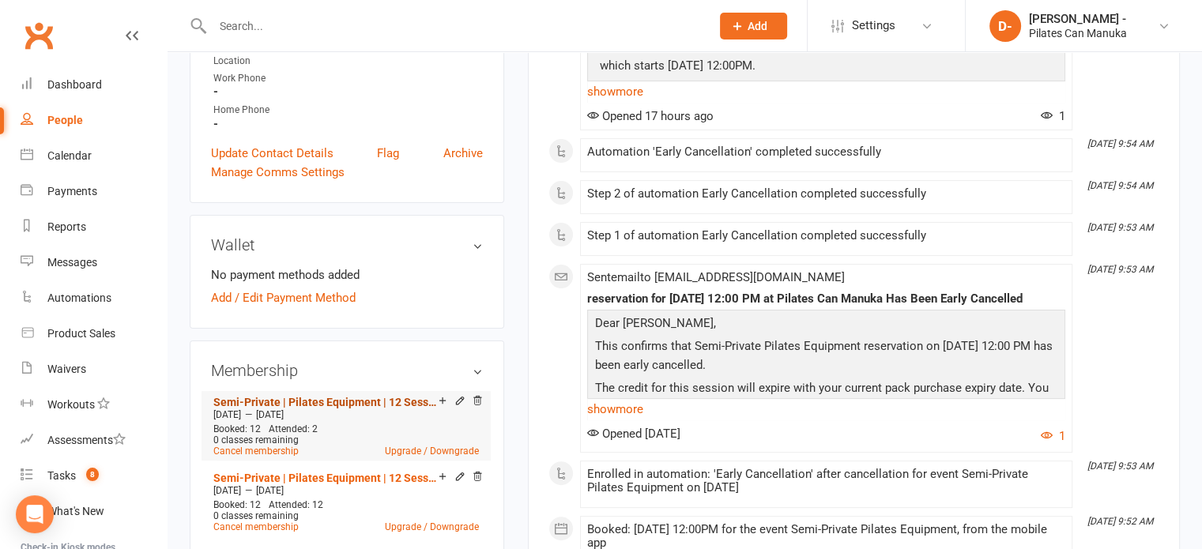
click at [354, 396] on link "Semi-Private | Pilates Equipment | 12 Sessions" at bounding box center [325, 402] width 225 height 13
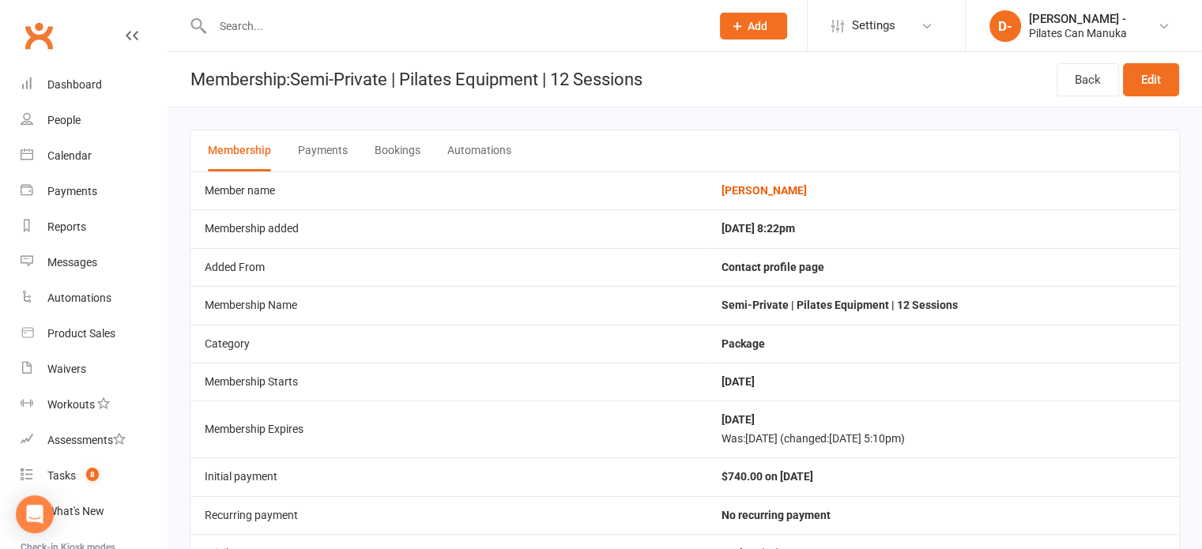
click at [395, 147] on button "Bookings" at bounding box center [398, 150] width 46 height 41
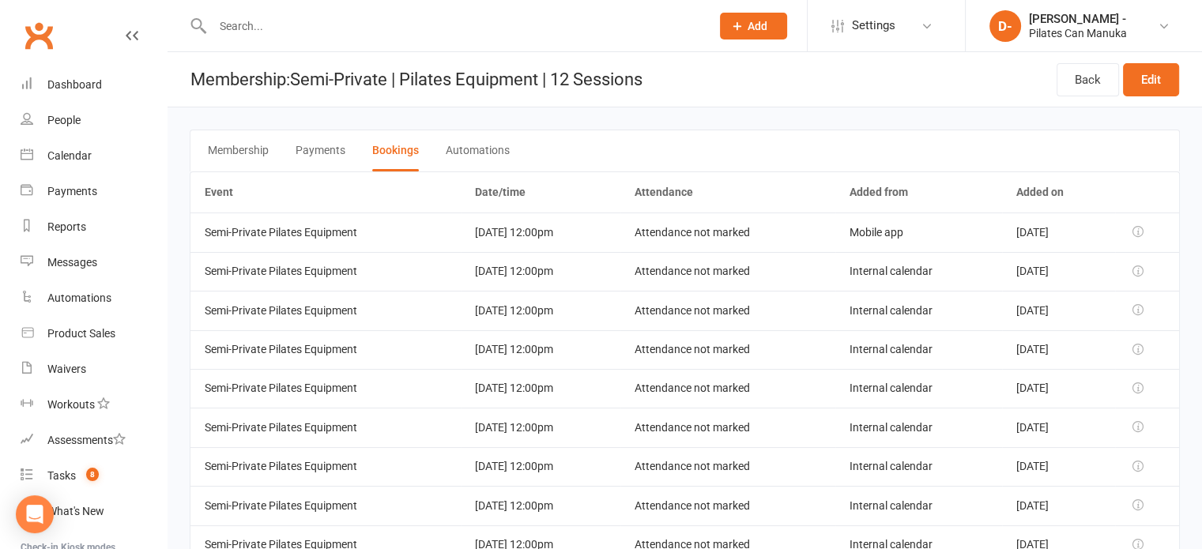
click at [232, 147] on button "Membership" at bounding box center [238, 150] width 61 height 41
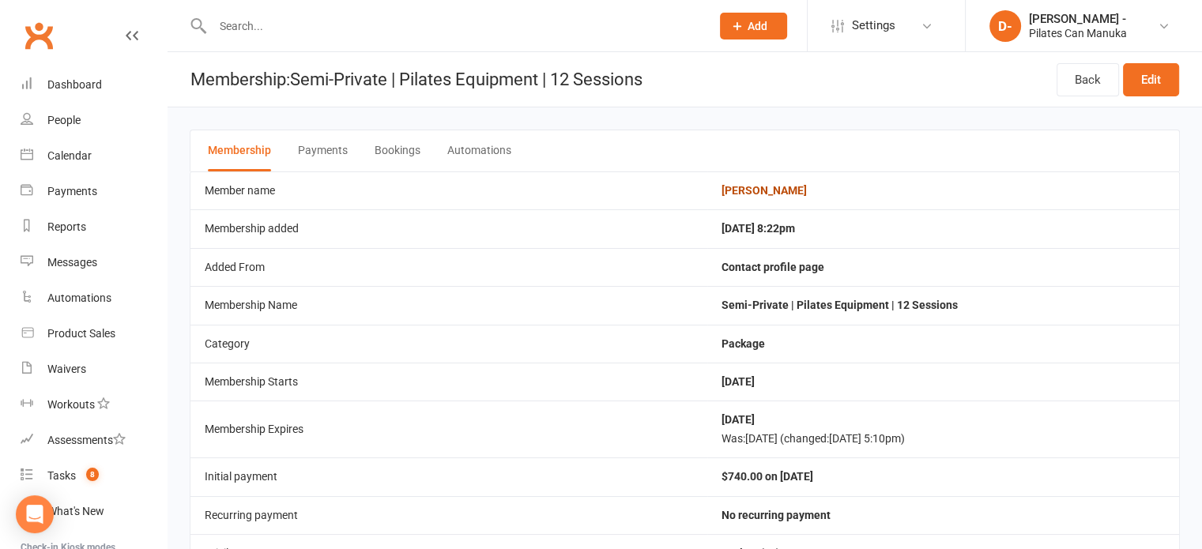
click at [744, 195] on link "[PERSON_NAME]" at bounding box center [764, 190] width 85 height 13
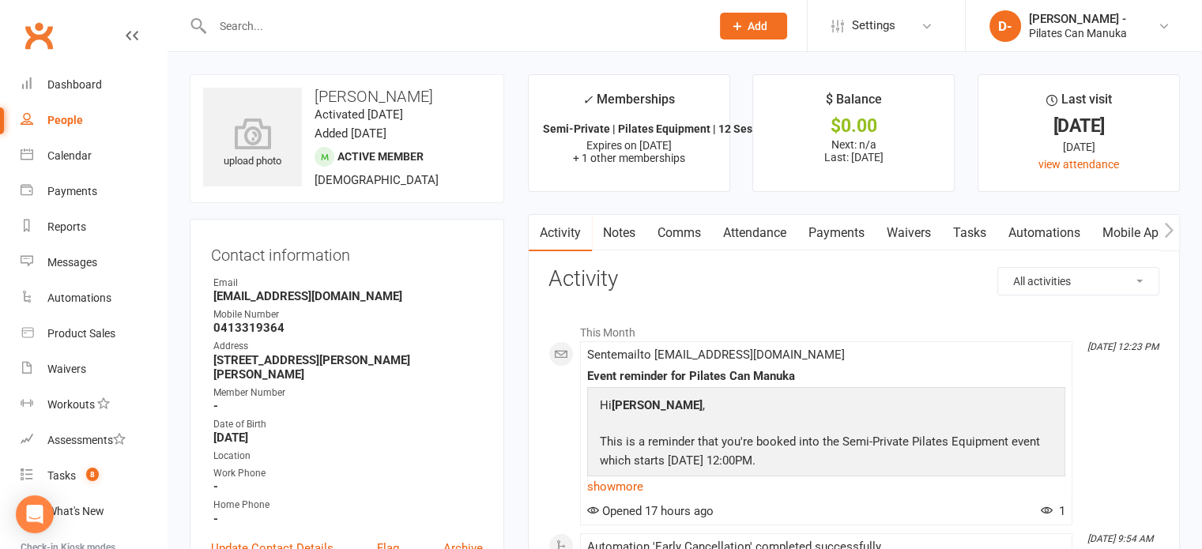
click at [417, 47] on div at bounding box center [445, 25] width 510 height 51
click at [68, 156] on div "Calendar" at bounding box center [69, 155] width 44 height 13
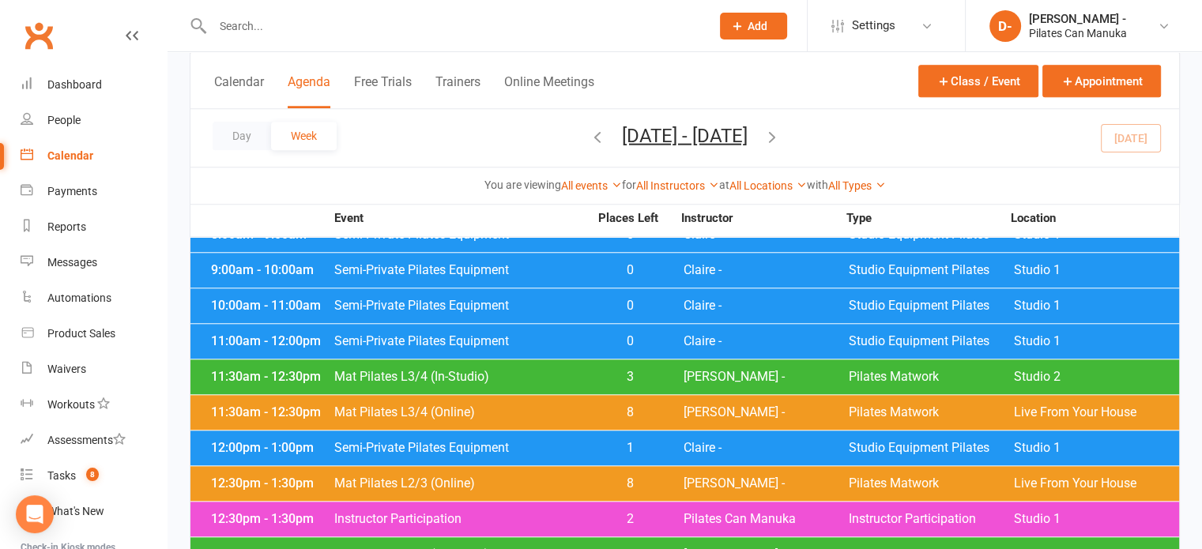
scroll to position [1418, 0]
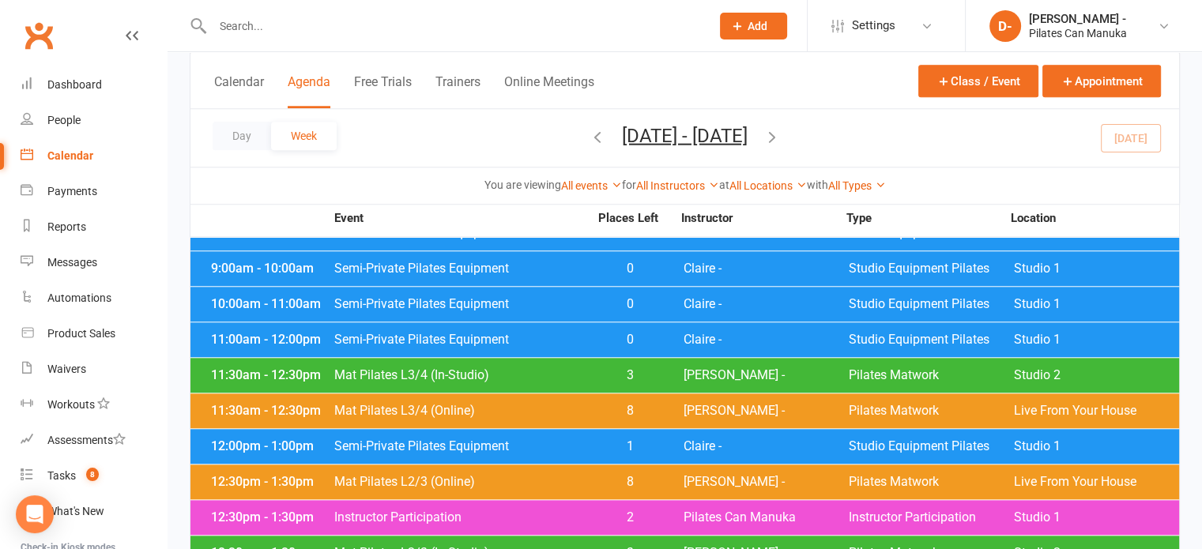
click at [545, 440] on span "Semi-Private Pilates Equipment" at bounding box center [461, 446] width 255 height 13
